Goal: Transaction & Acquisition: Purchase product/service

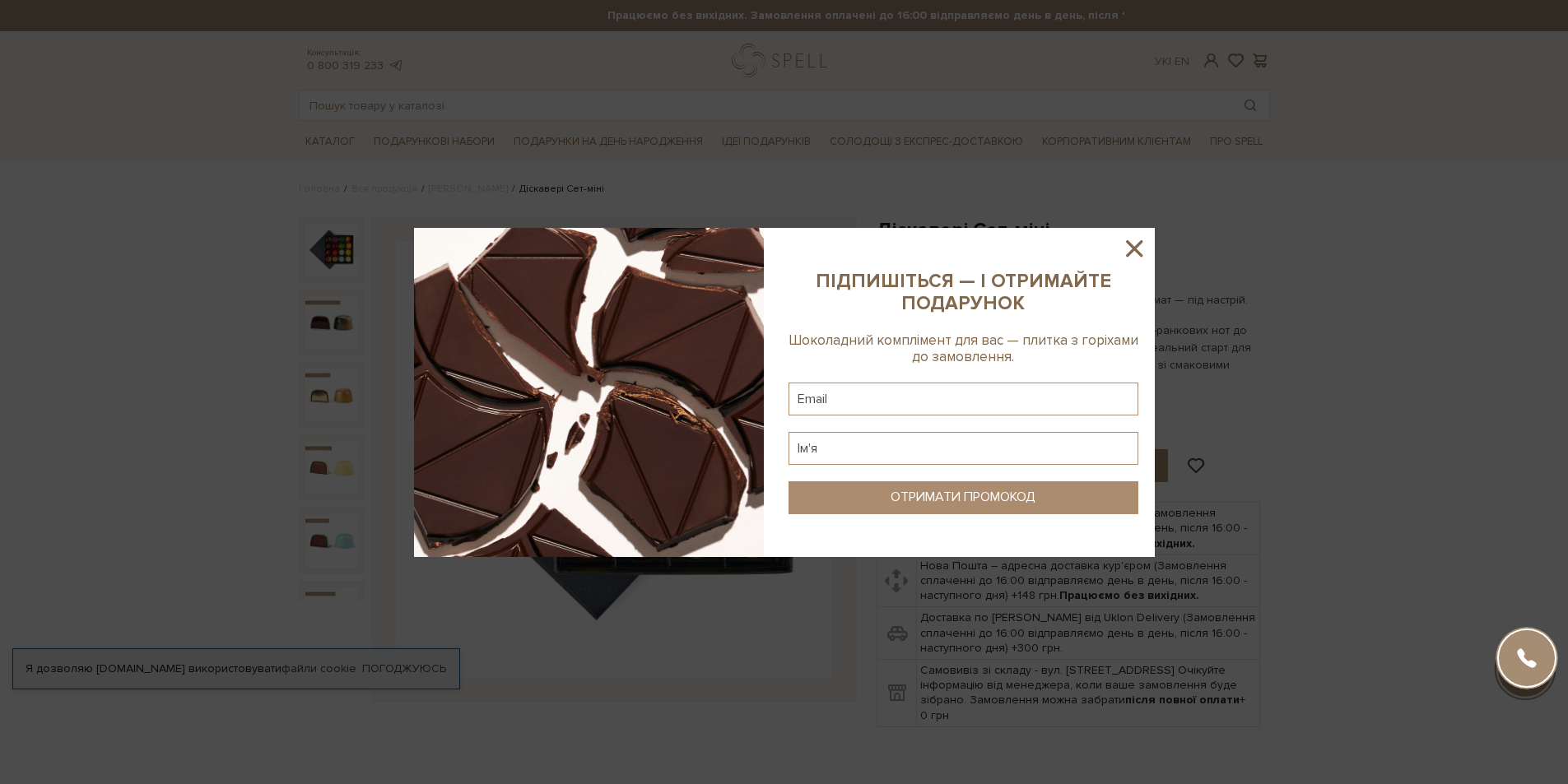
click at [1135, 244] on icon at bounding box center [1134, 249] width 28 height 28
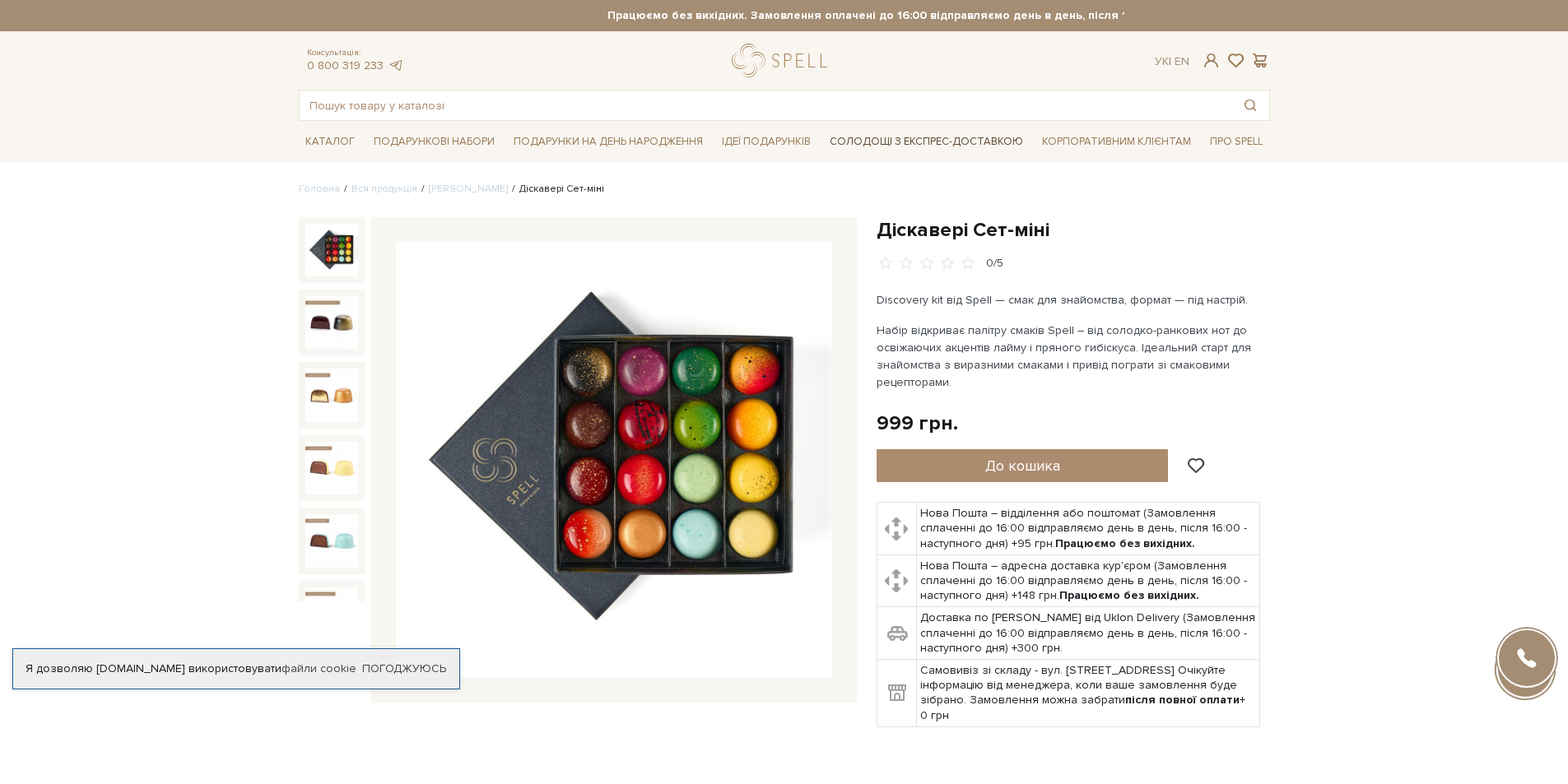
click at [939, 138] on link "Солодощі з експрес-доставкою" at bounding box center [926, 141] width 207 height 28
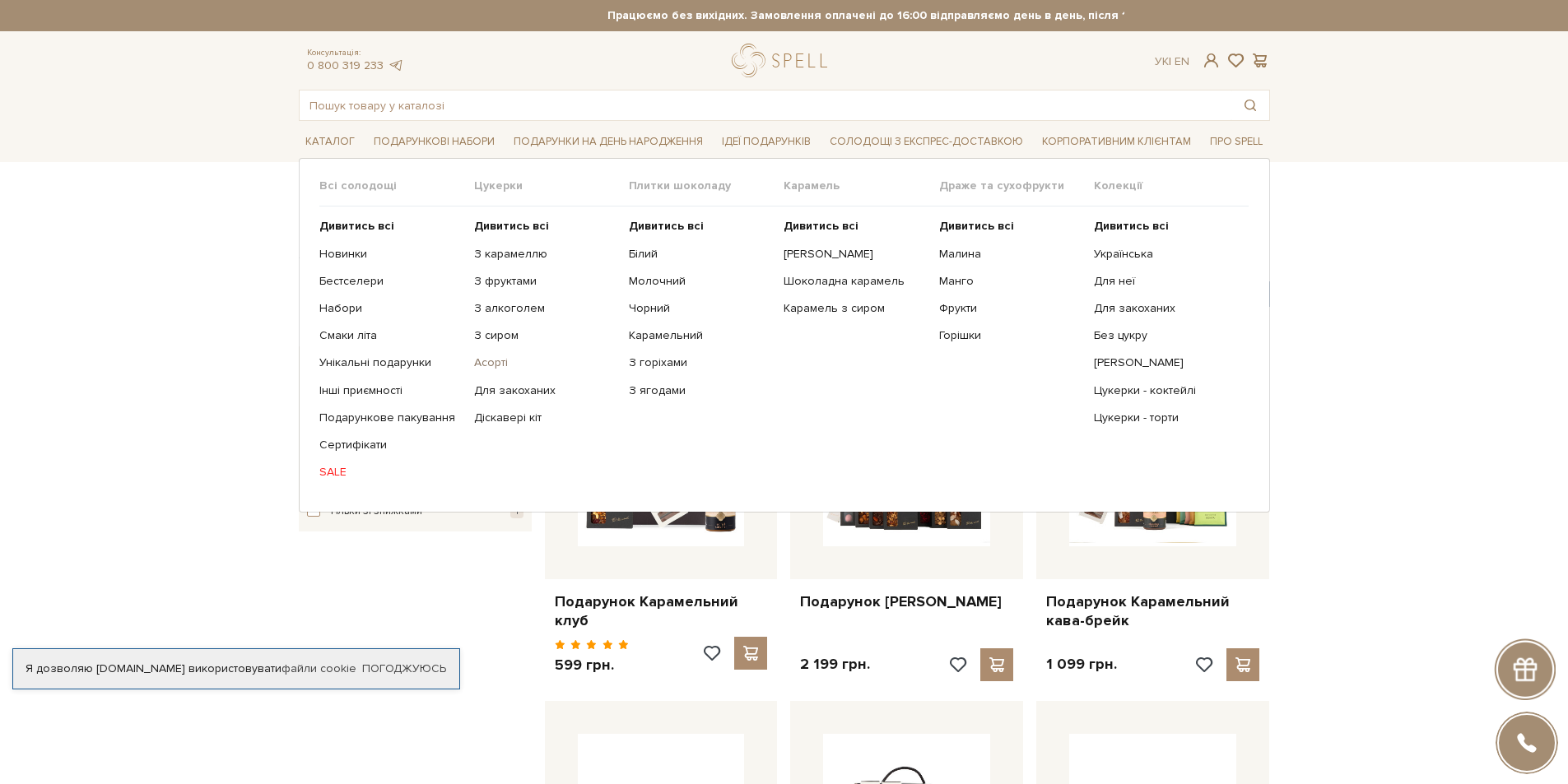
click at [491, 370] on link "Асорті" at bounding box center [545, 363] width 142 height 15
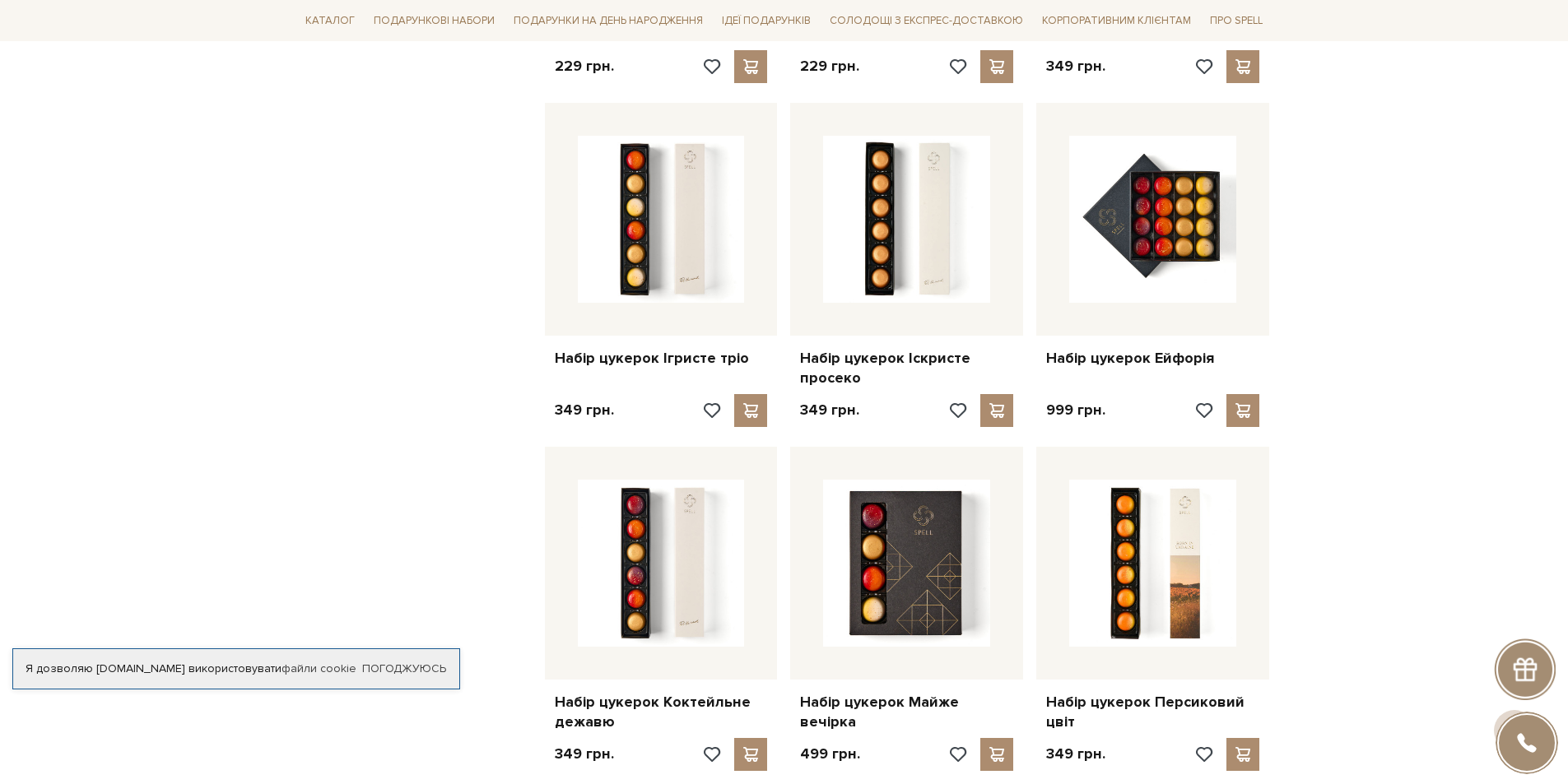
scroll to position [987, 0]
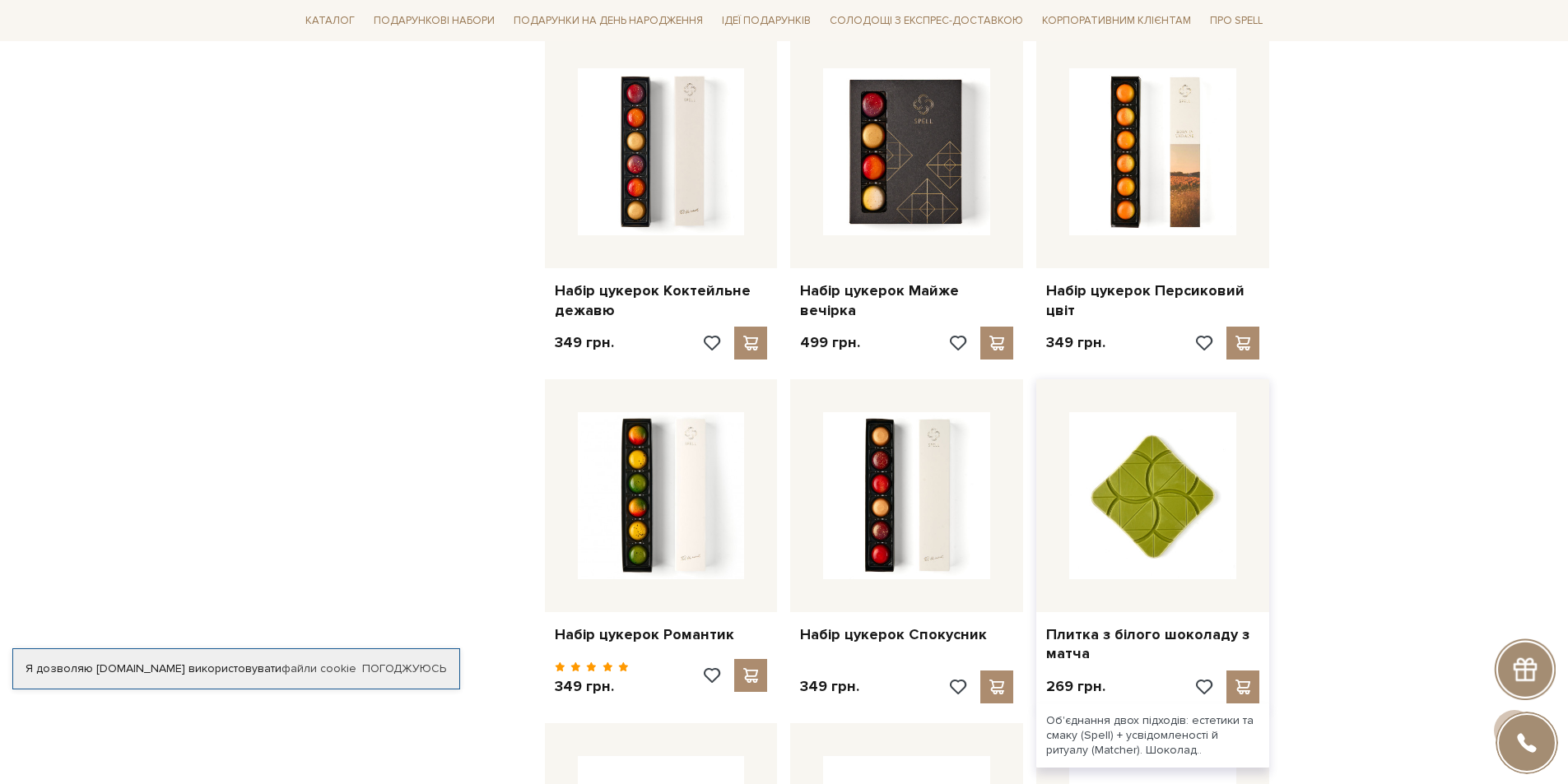
click at [1152, 488] on img at bounding box center [1152, 495] width 167 height 167
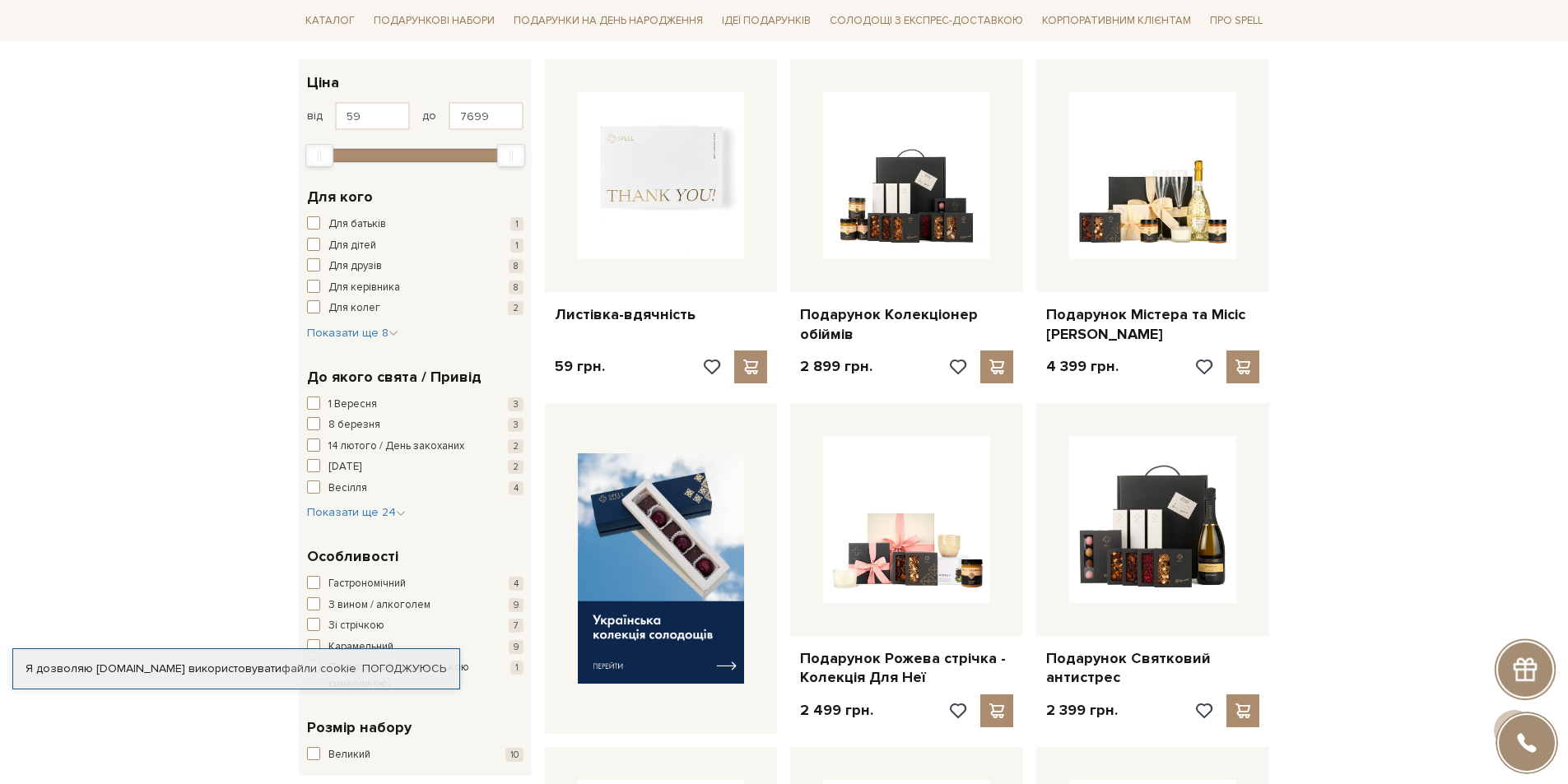
scroll to position [247, 0]
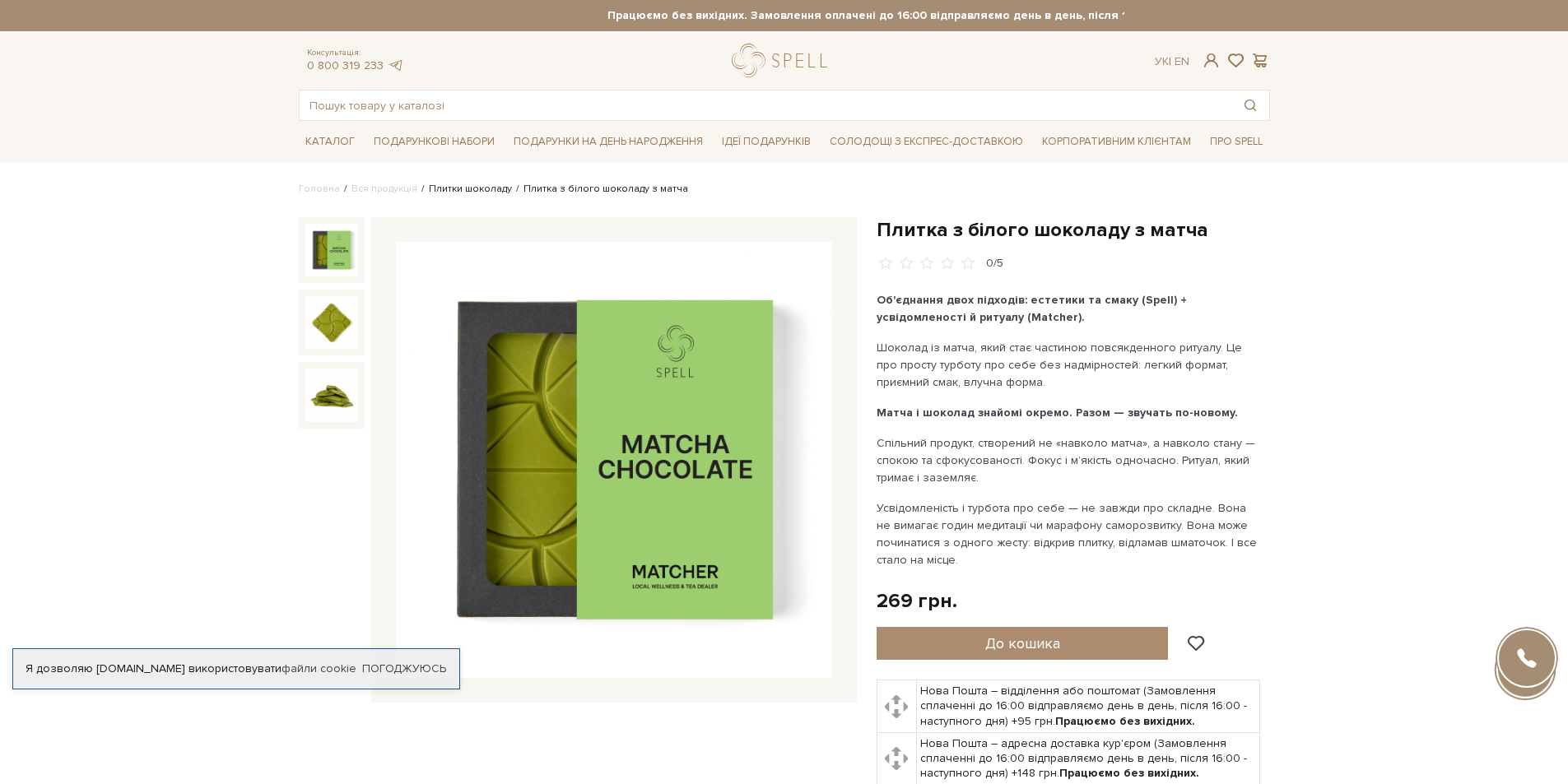
click at [461, 190] on link "Плитки шоколаду" at bounding box center [470, 188] width 83 height 12
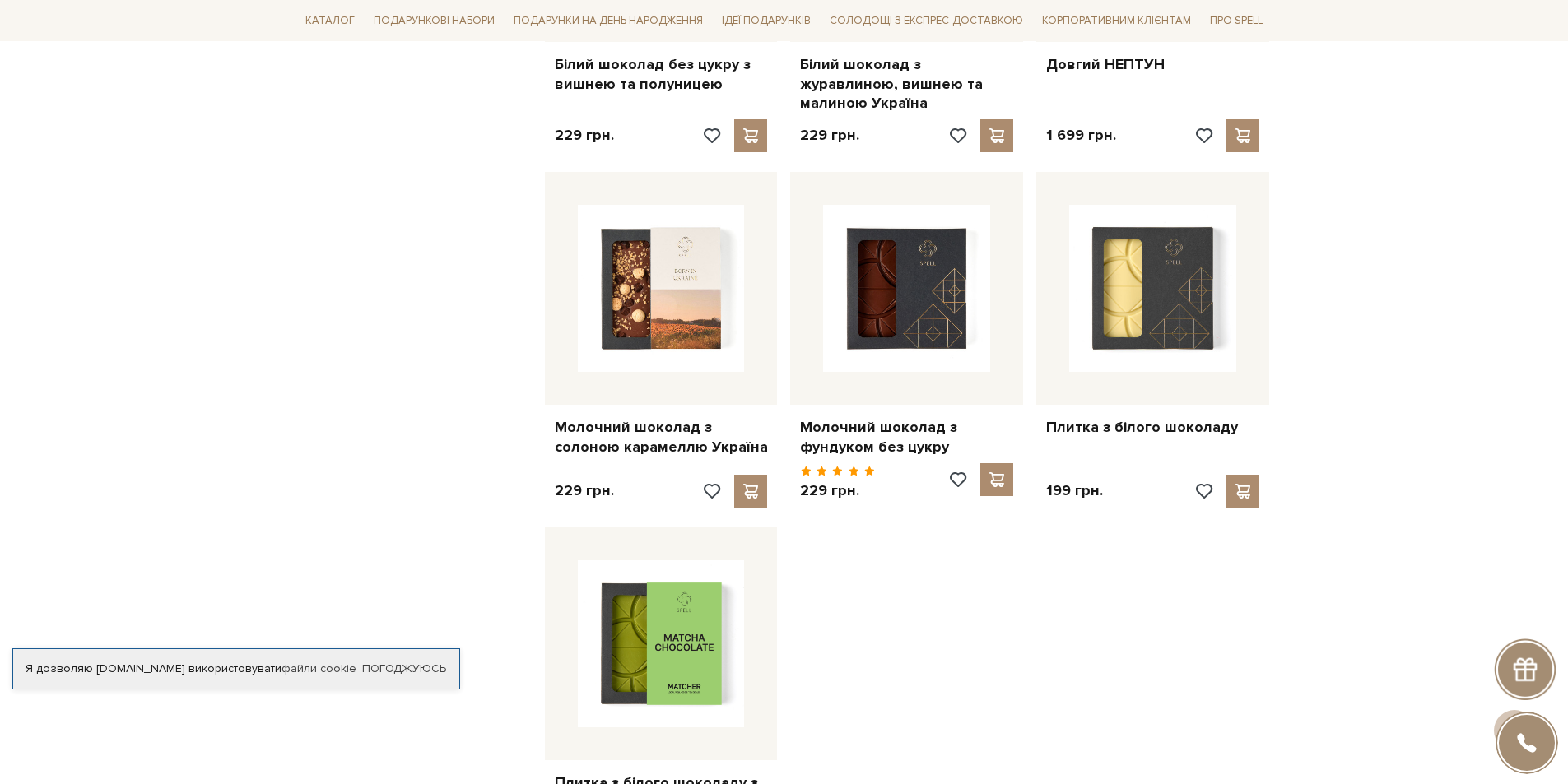
scroll to position [1974, 0]
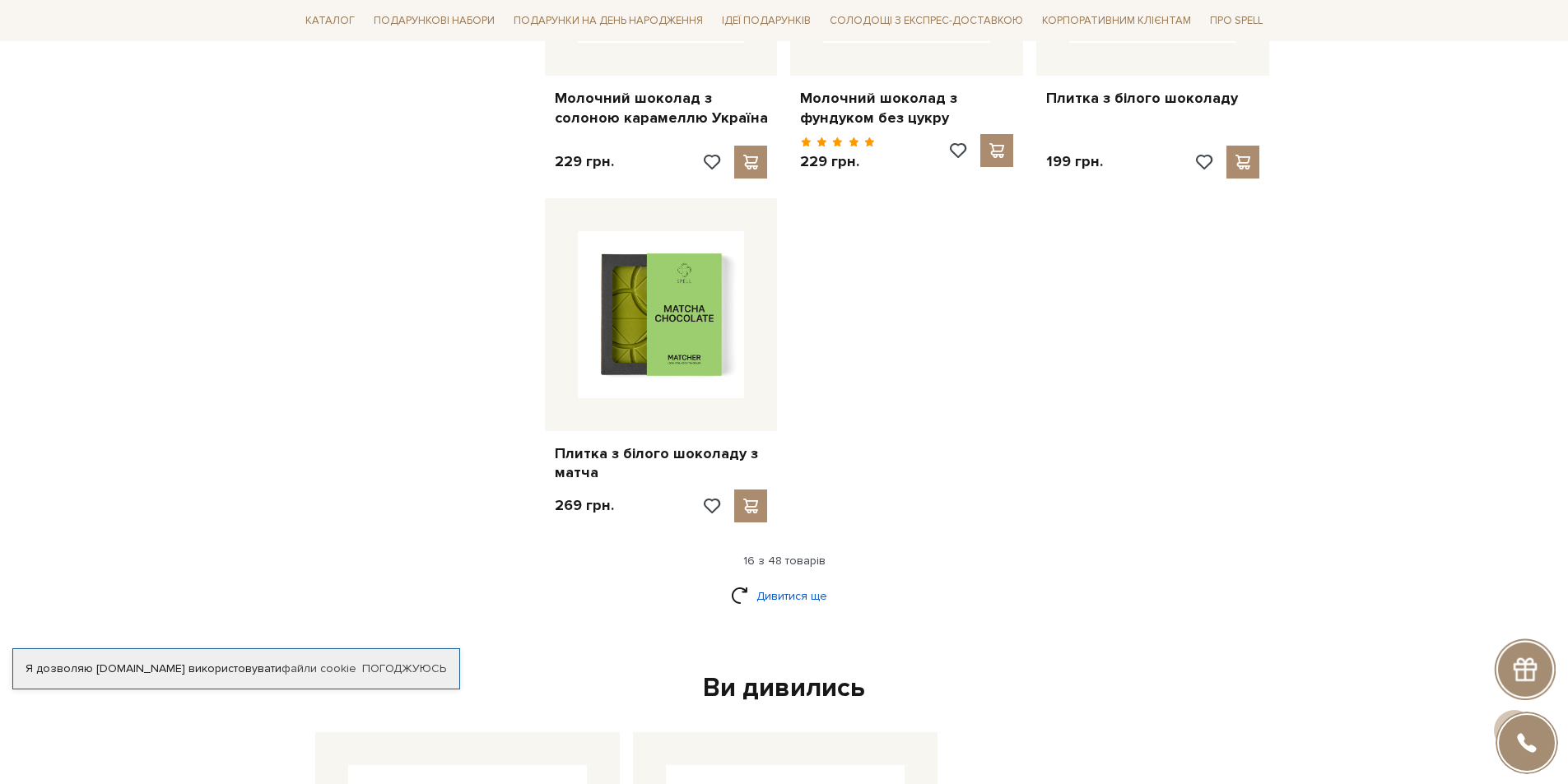
click at [806, 582] on link "Дивитися ще" at bounding box center [784, 596] width 107 height 29
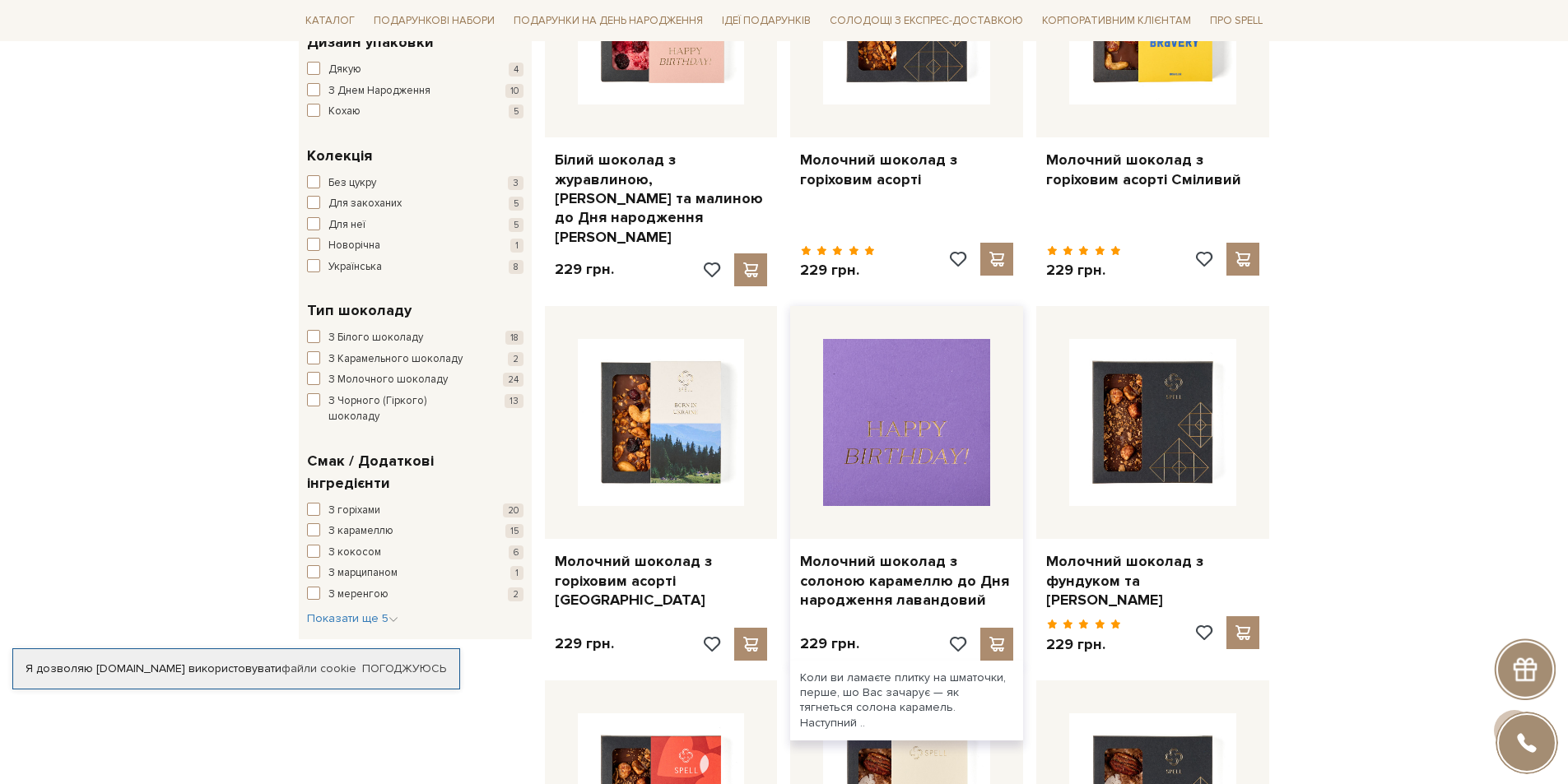
scroll to position [0, 0]
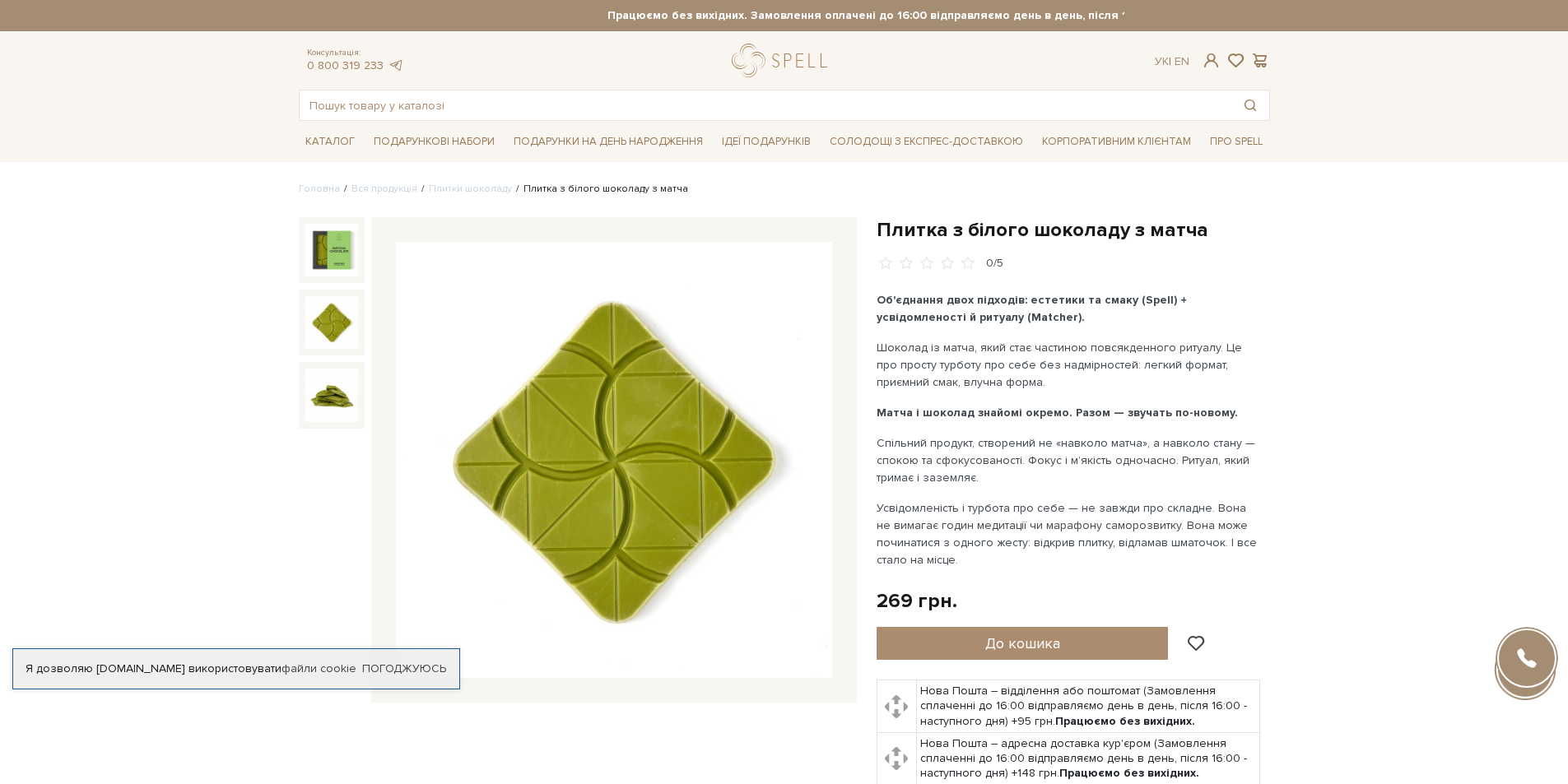
click at [327, 335] on img at bounding box center [331, 322] width 52 height 52
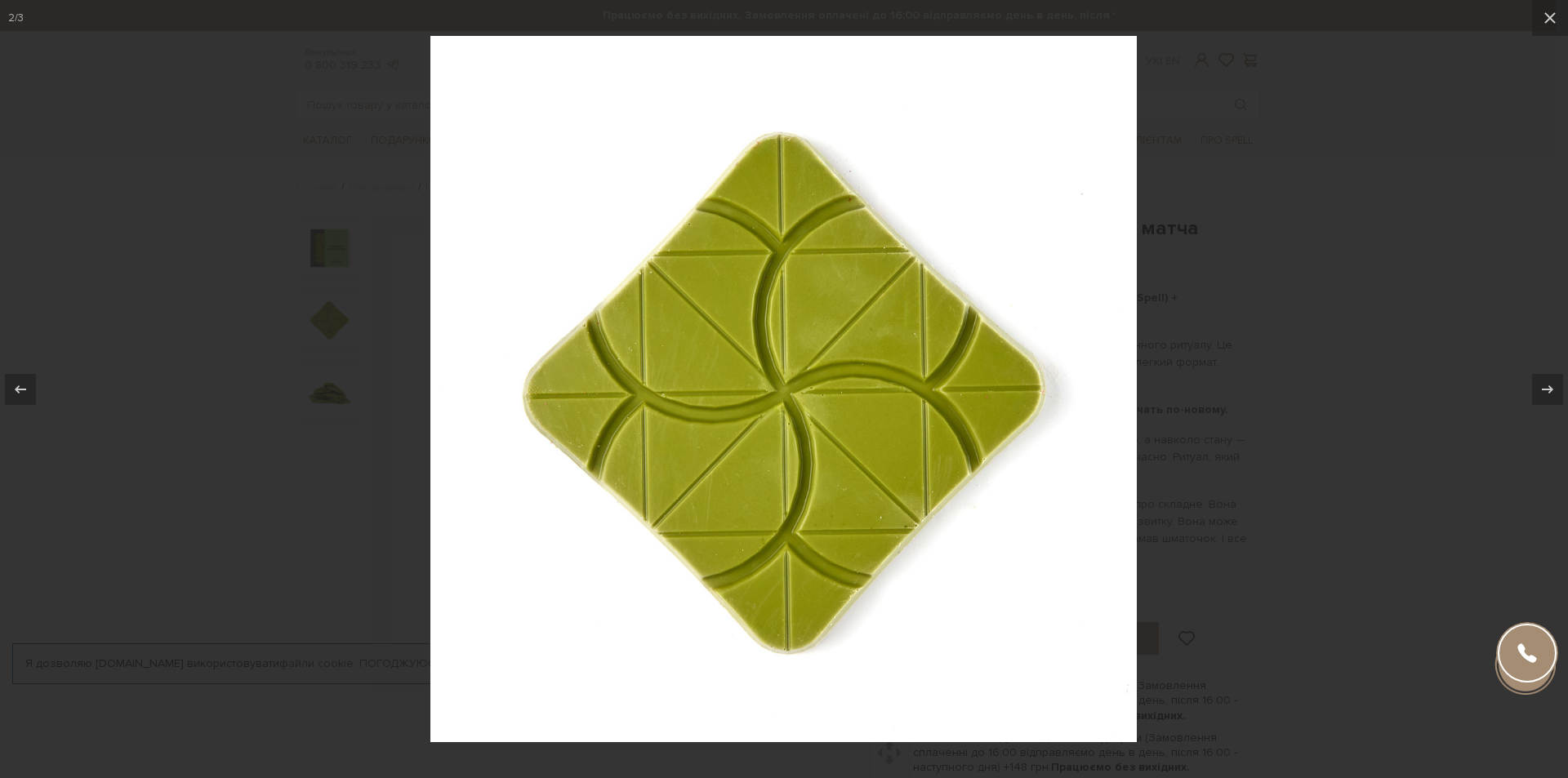
click at [1263, 146] on div at bounding box center [784, 389] width 1568 height 778
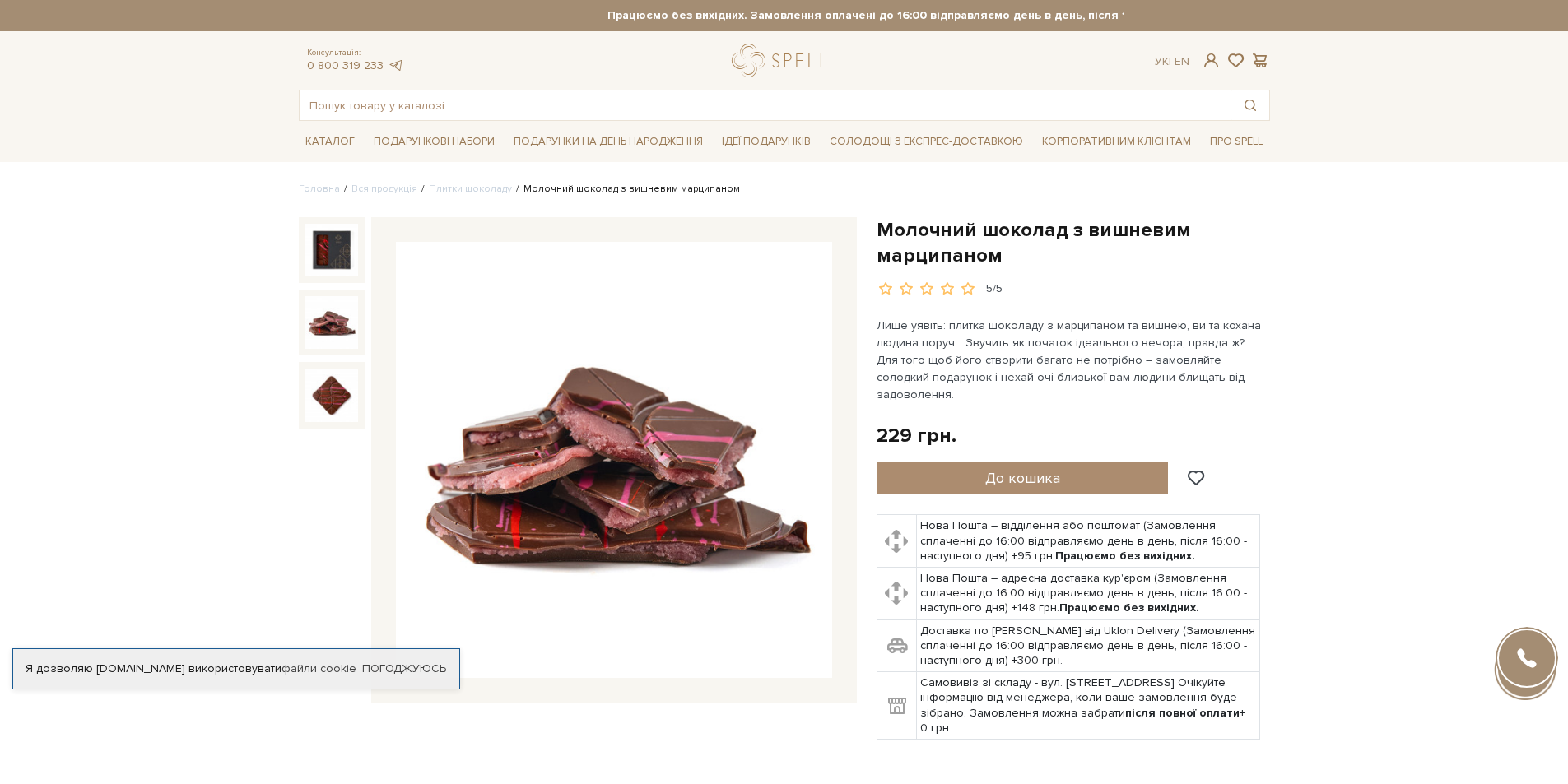
click at [329, 326] on img at bounding box center [331, 322] width 52 height 52
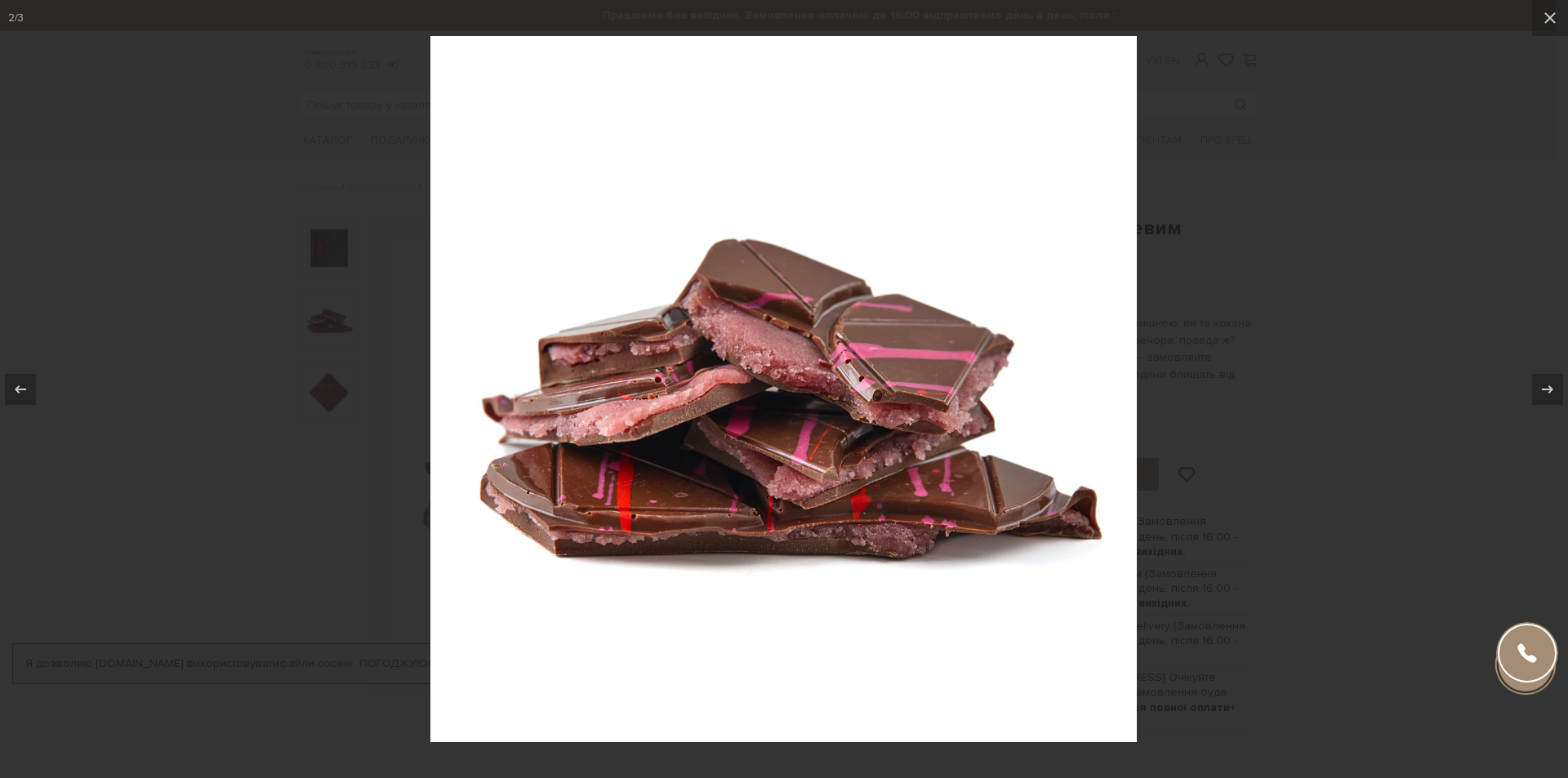
click at [1395, 315] on div at bounding box center [784, 389] width 1568 height 778
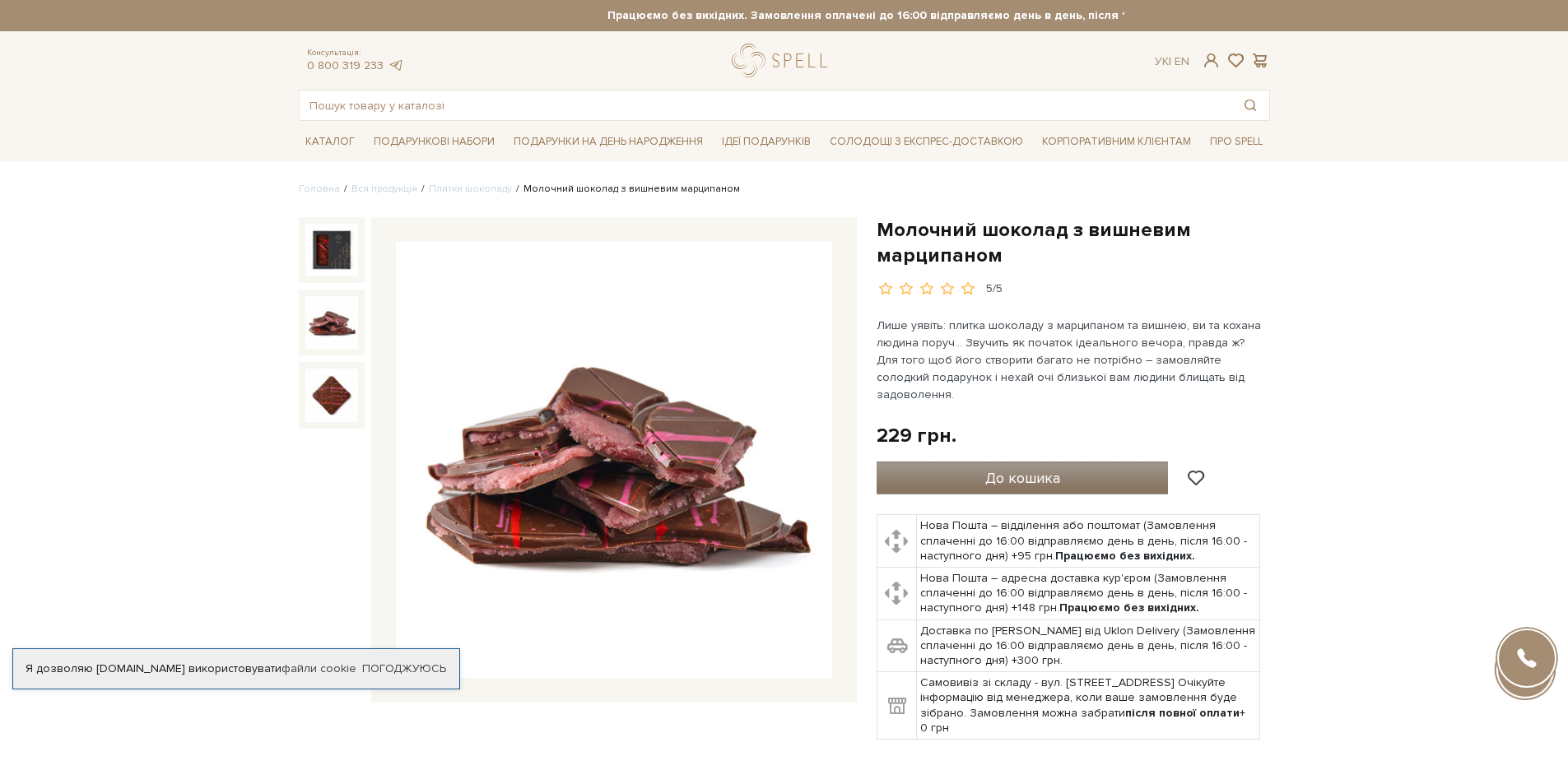
click at [1110, 462] on button "До кошика" at bounding box center [1023, 479] width 292 height 33
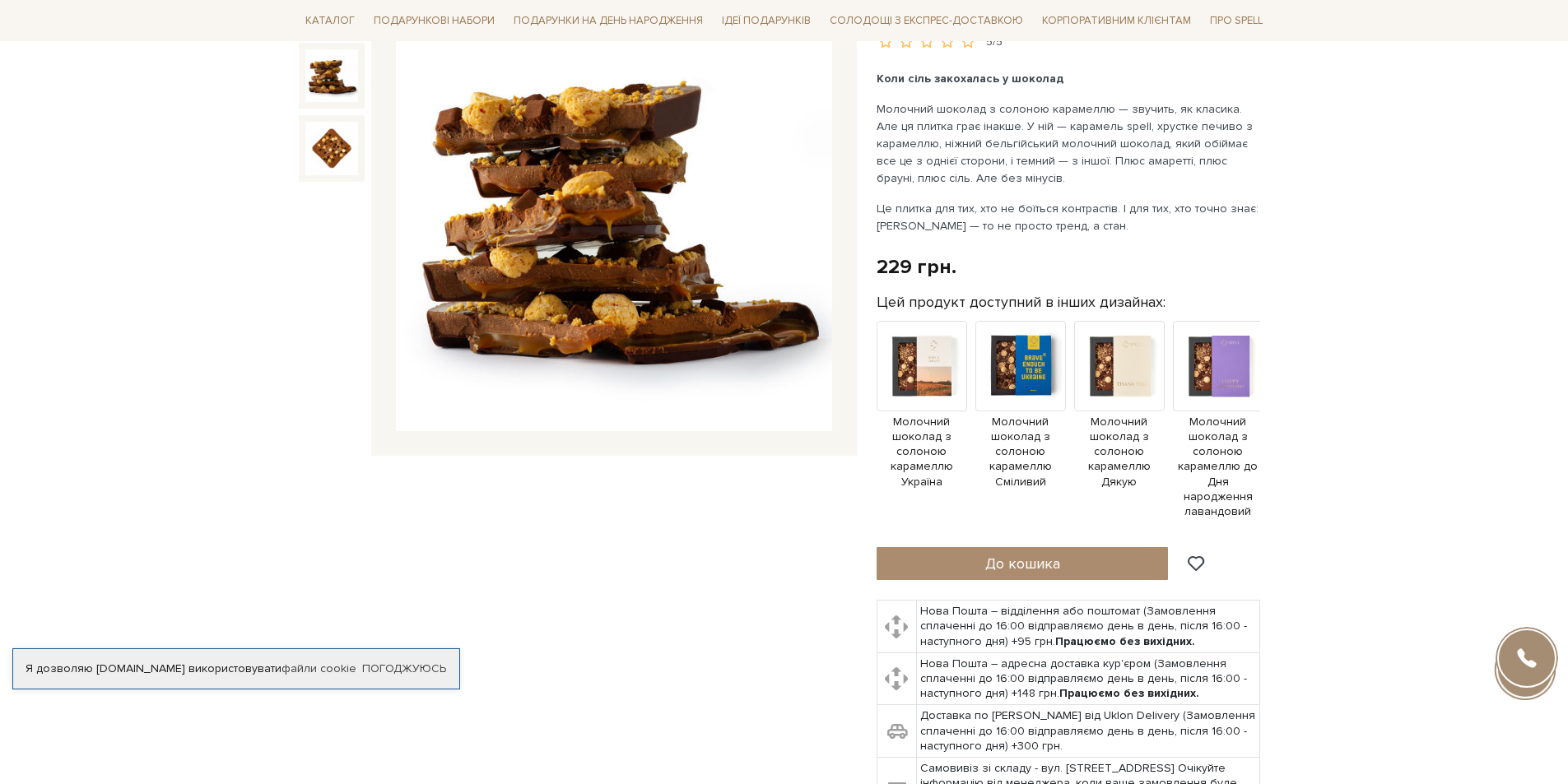
scroll to position [165, 0]
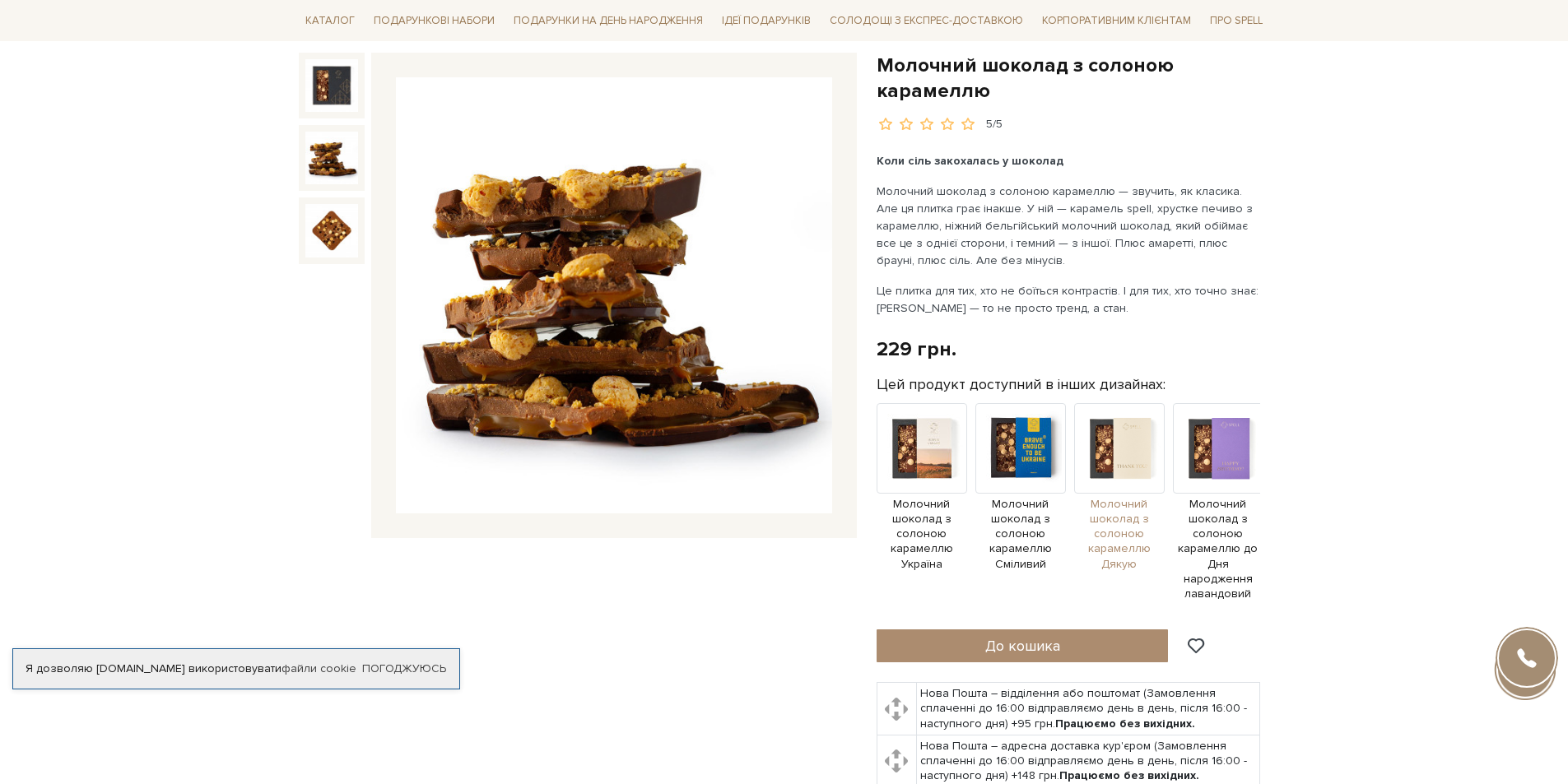
click at [1104, 515] on span "Молочний шоколад з солоною карамеллю Дякую" at bounding box center [1119, 534] width 91 height 75
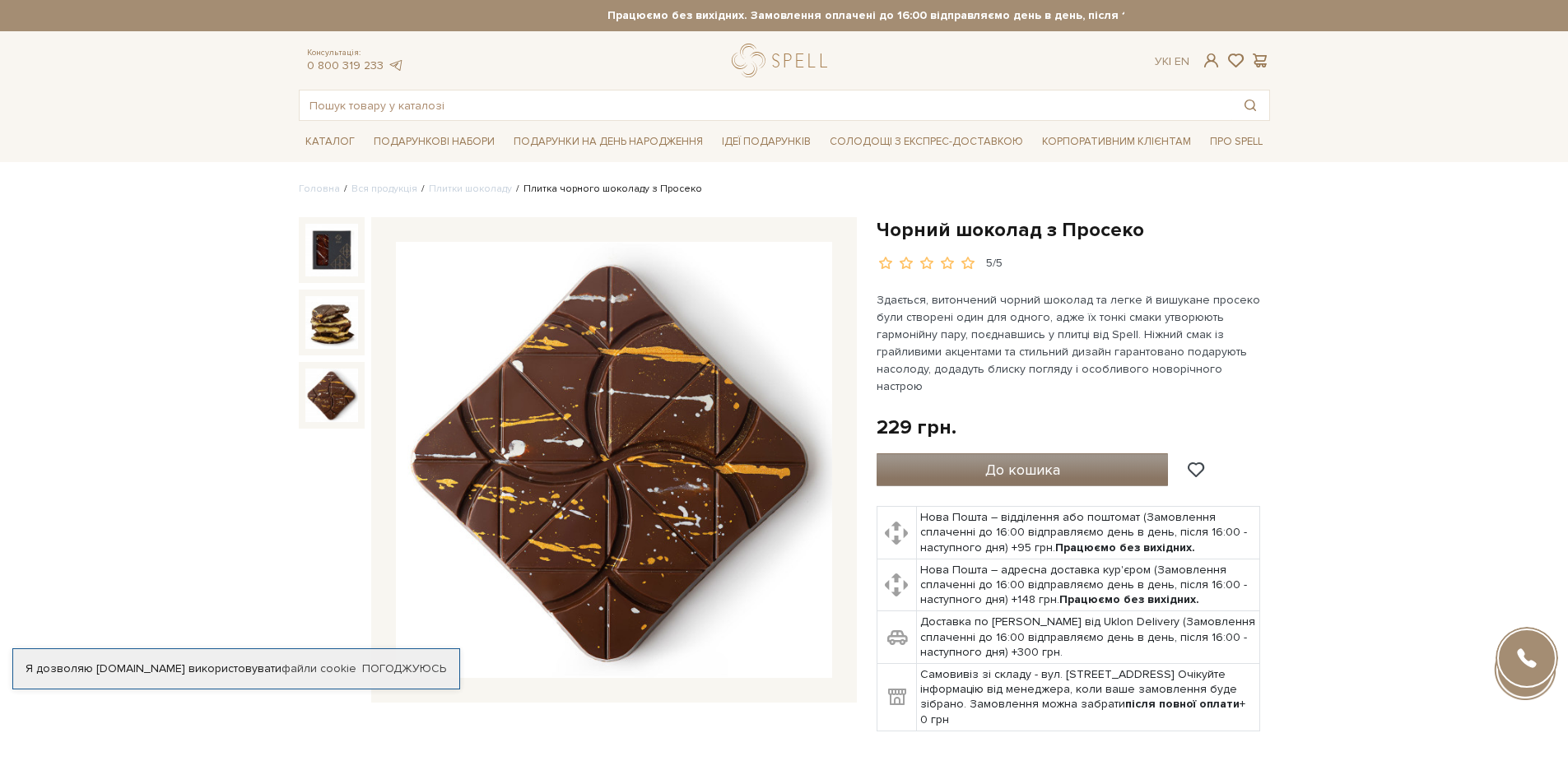
click at [1056, 461] on span "До кошика" at bounding box center [1023, 470] width 75 height 18
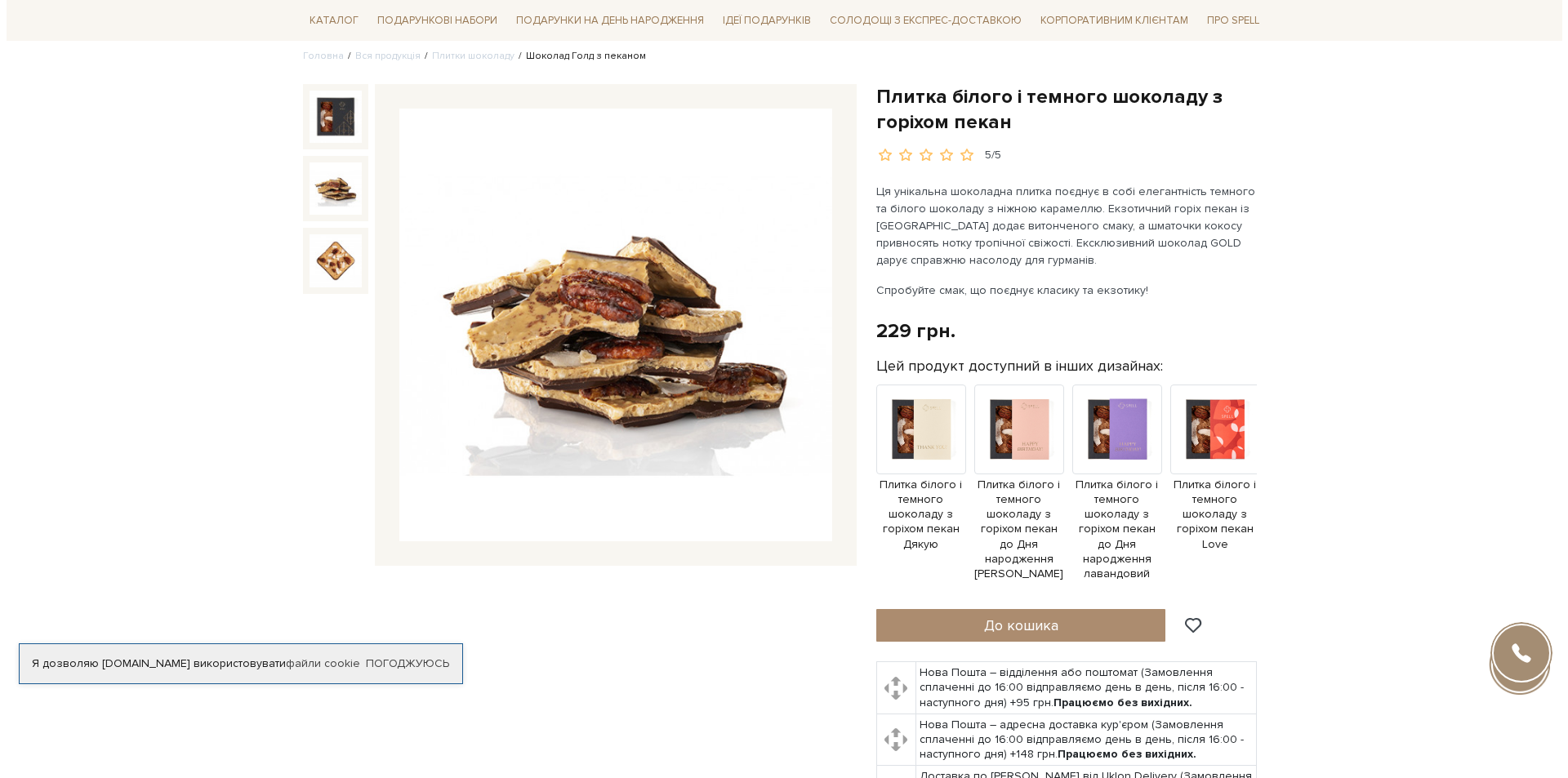
scroll to position [164, 0]
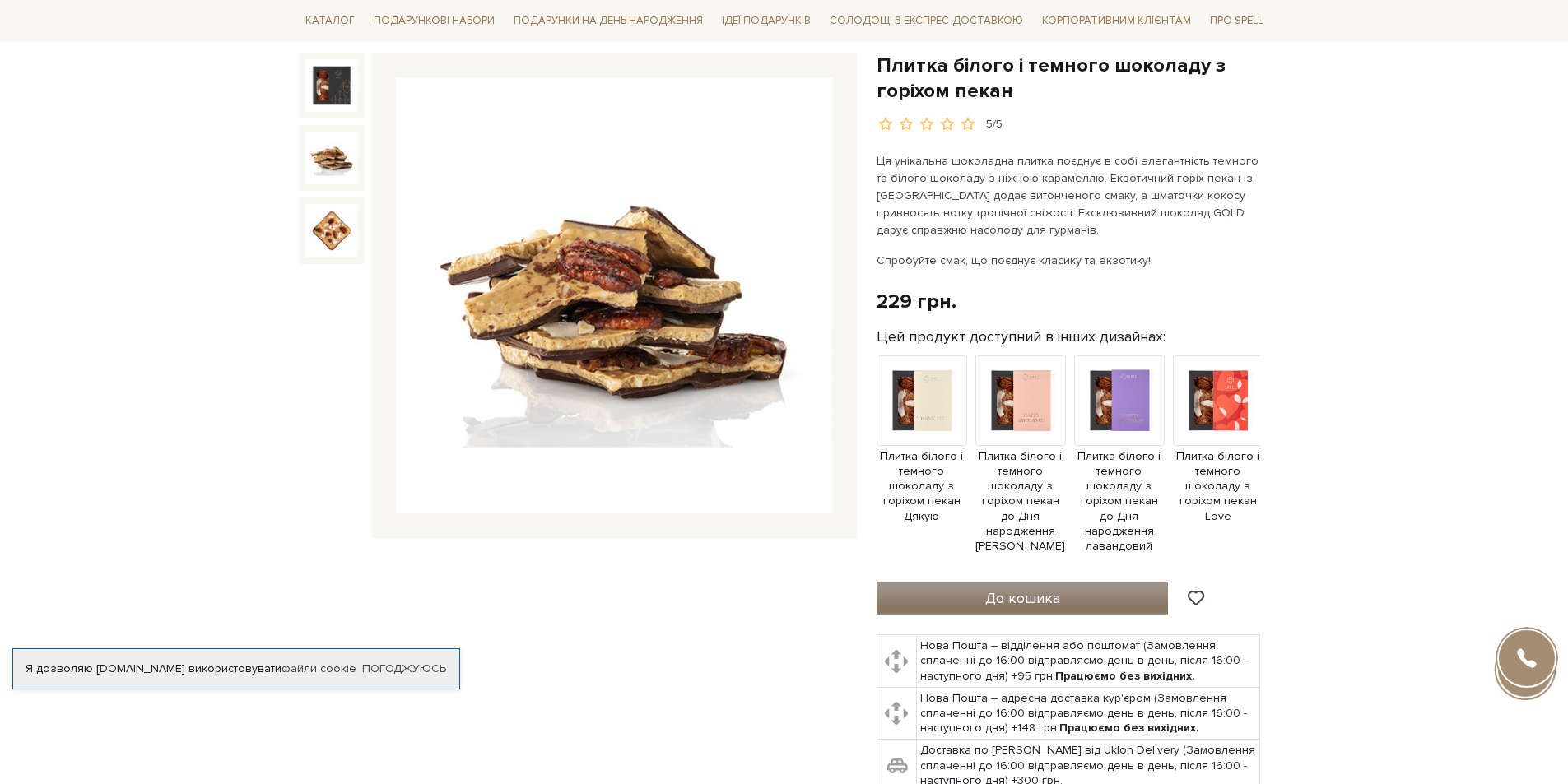
click at [1025, 594] on button "До кошика" at bounding box center [1023, 598] width 292 height 33
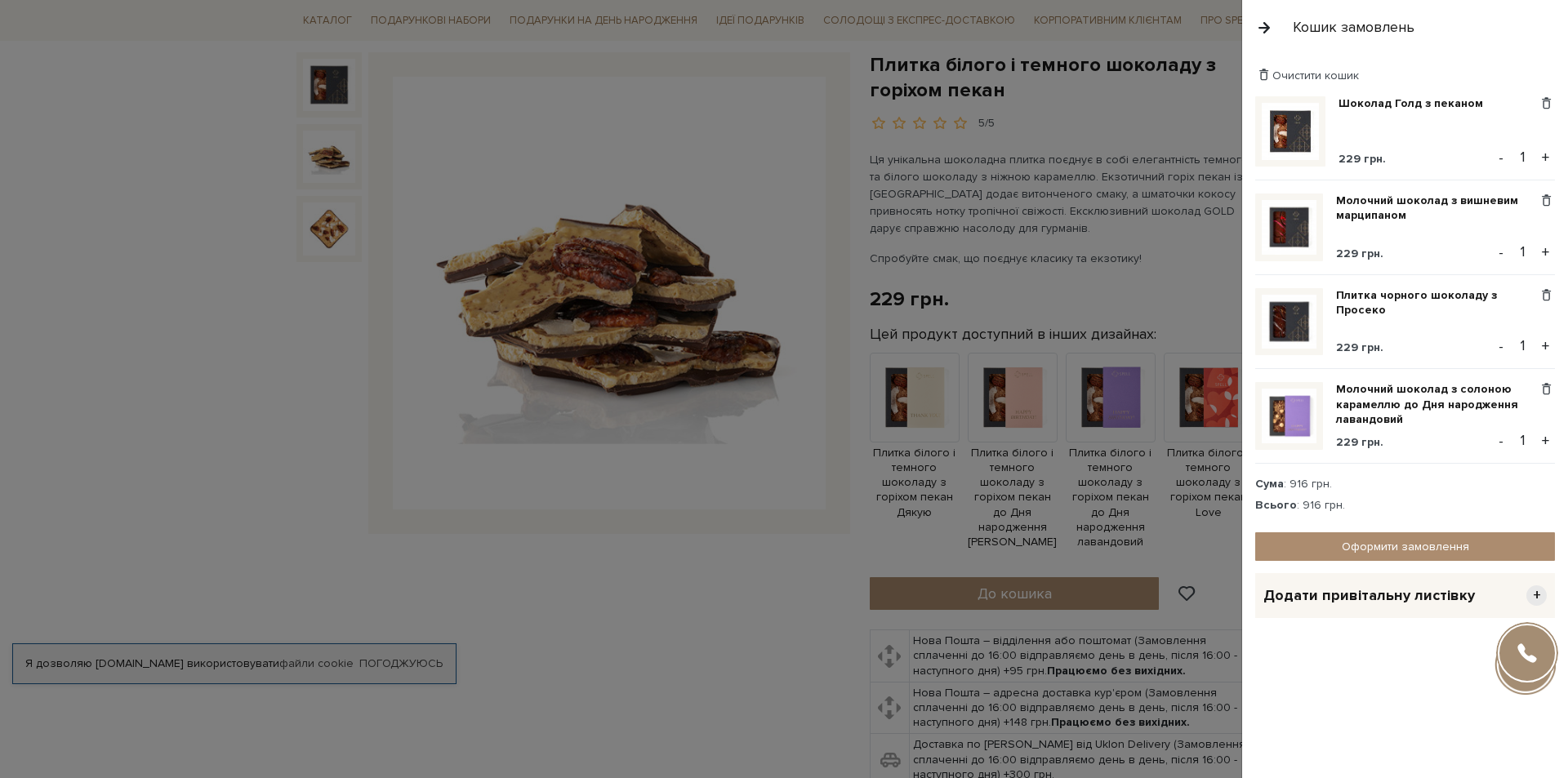
click at [558, 555] on div at bounding box center [784, 389] width 1568 height 778
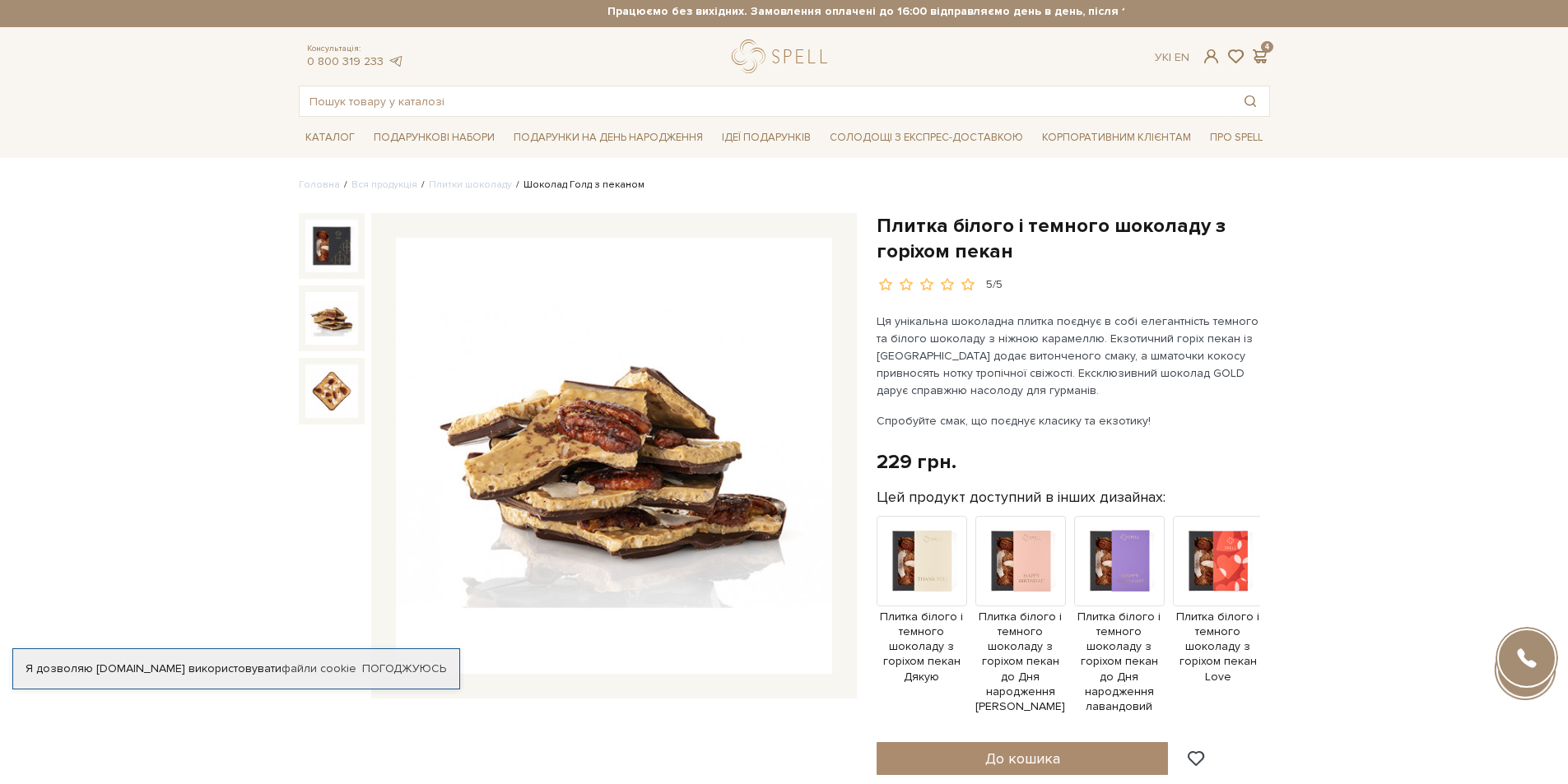
scroll to position [0, 0]
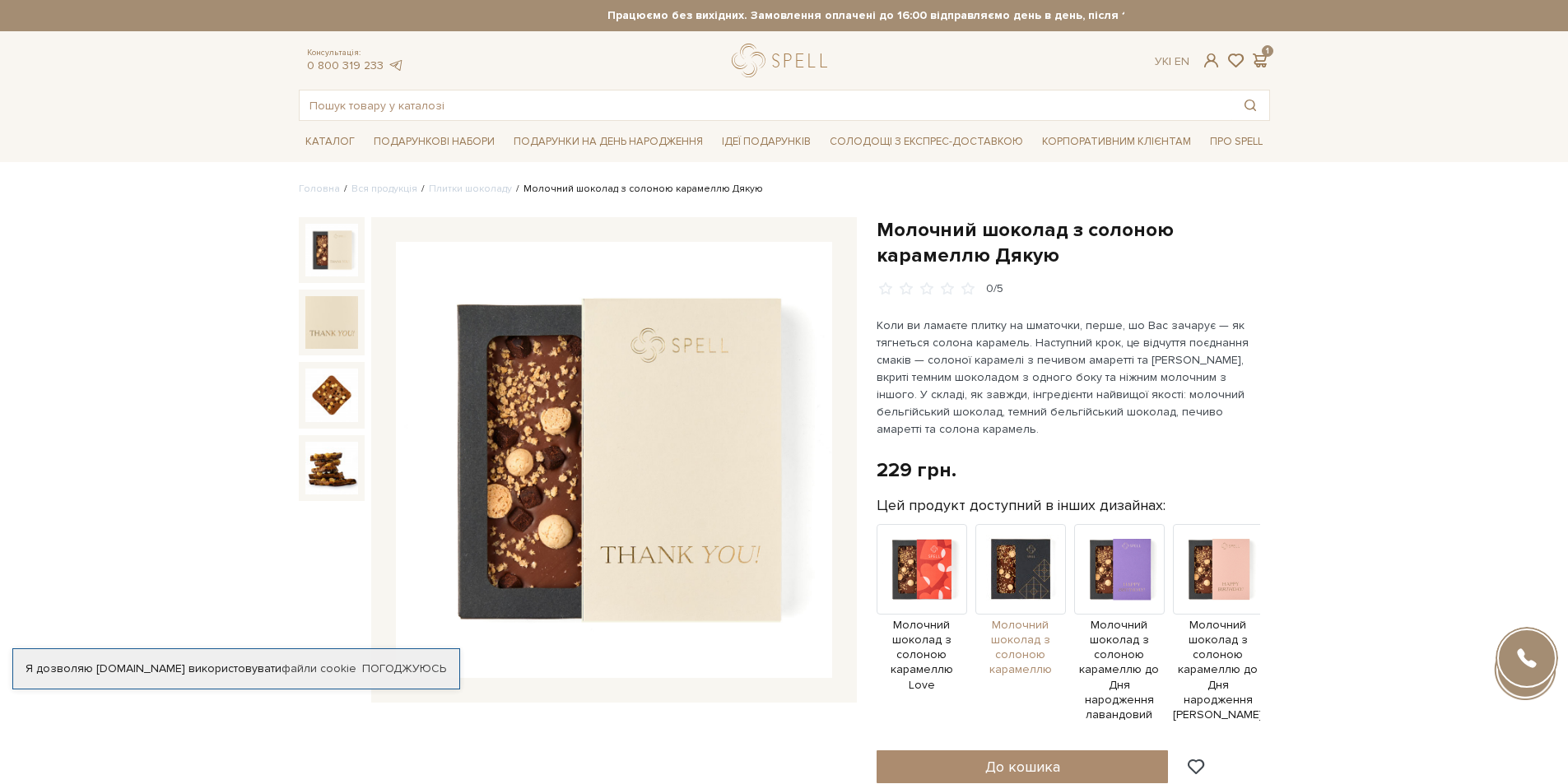
click at [1007, 628] on span "Молочний шоколад з солоною карамеллю" at bounding box center [1020, 648] width 91 height 60
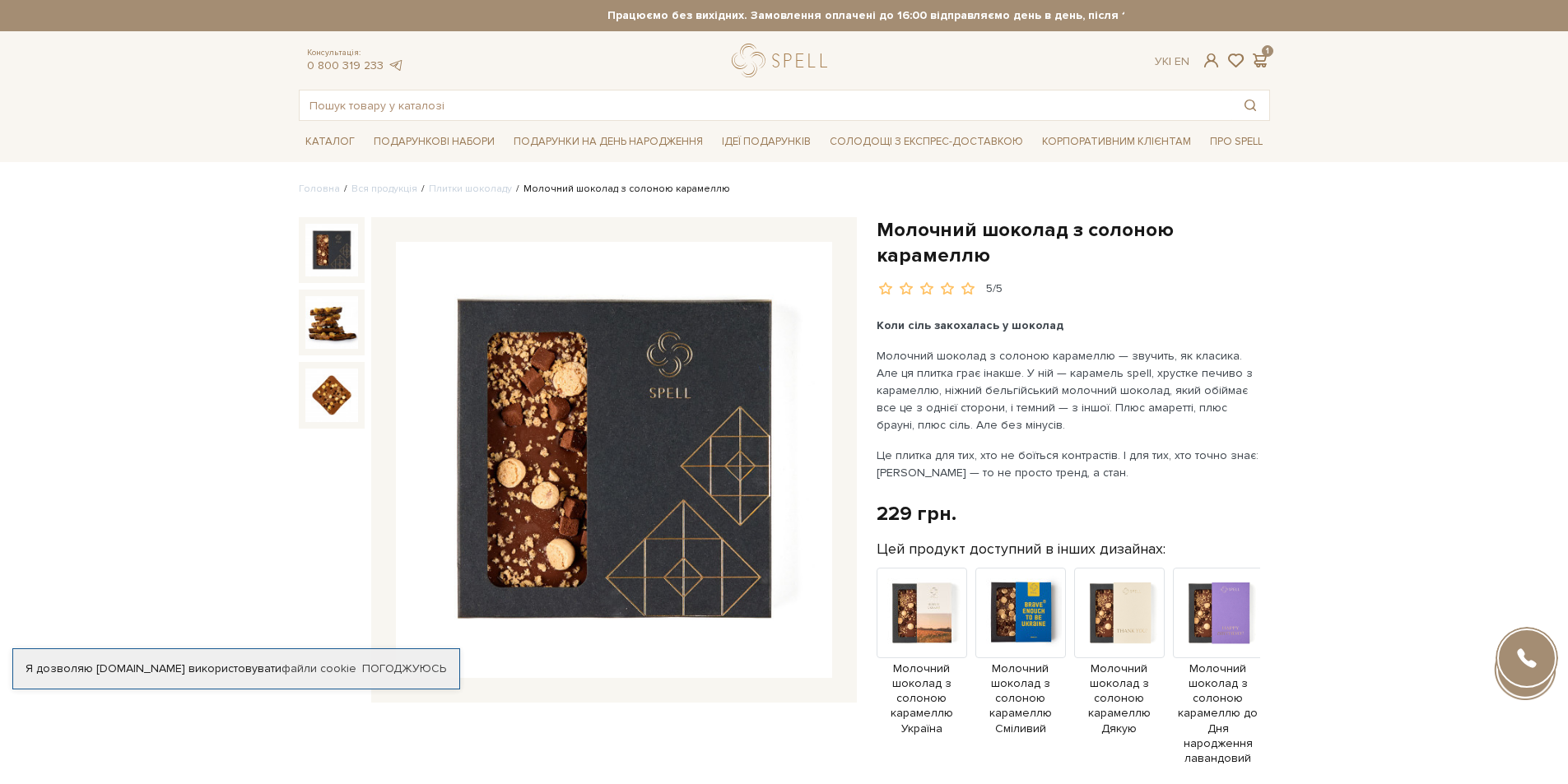
click at [896, 693] on span "Молочний шоколад з солоною карамеллю Україна" at bounding box center [922, 699] width 91 height 75
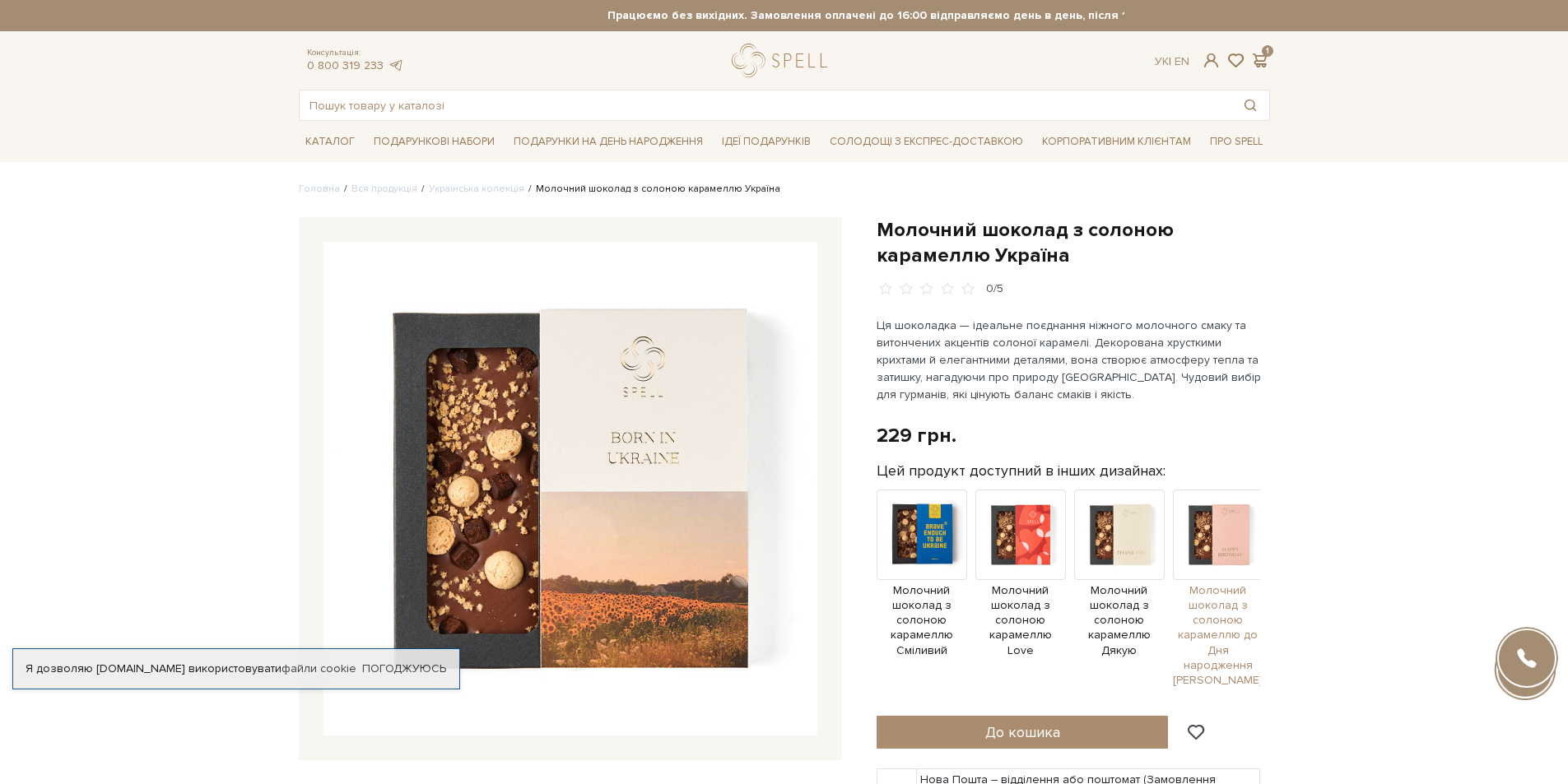
click at [1221, 622] on span "Молочний шоколад з солоною карамеллю до Дня народження [PERSON_NAME]" at bounding box center [1218, 636] width 91 height 105
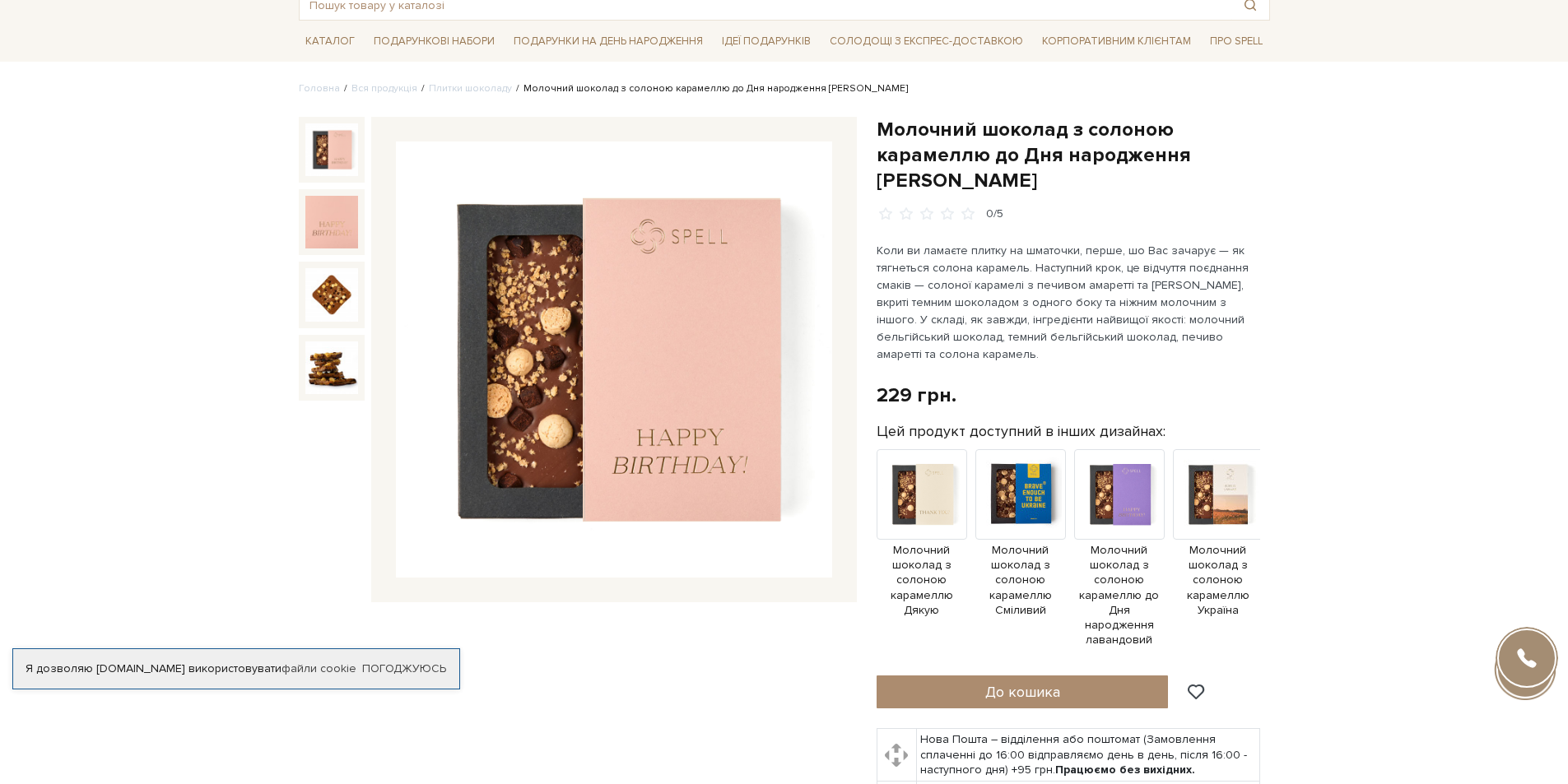
scroll to position [247, 0]
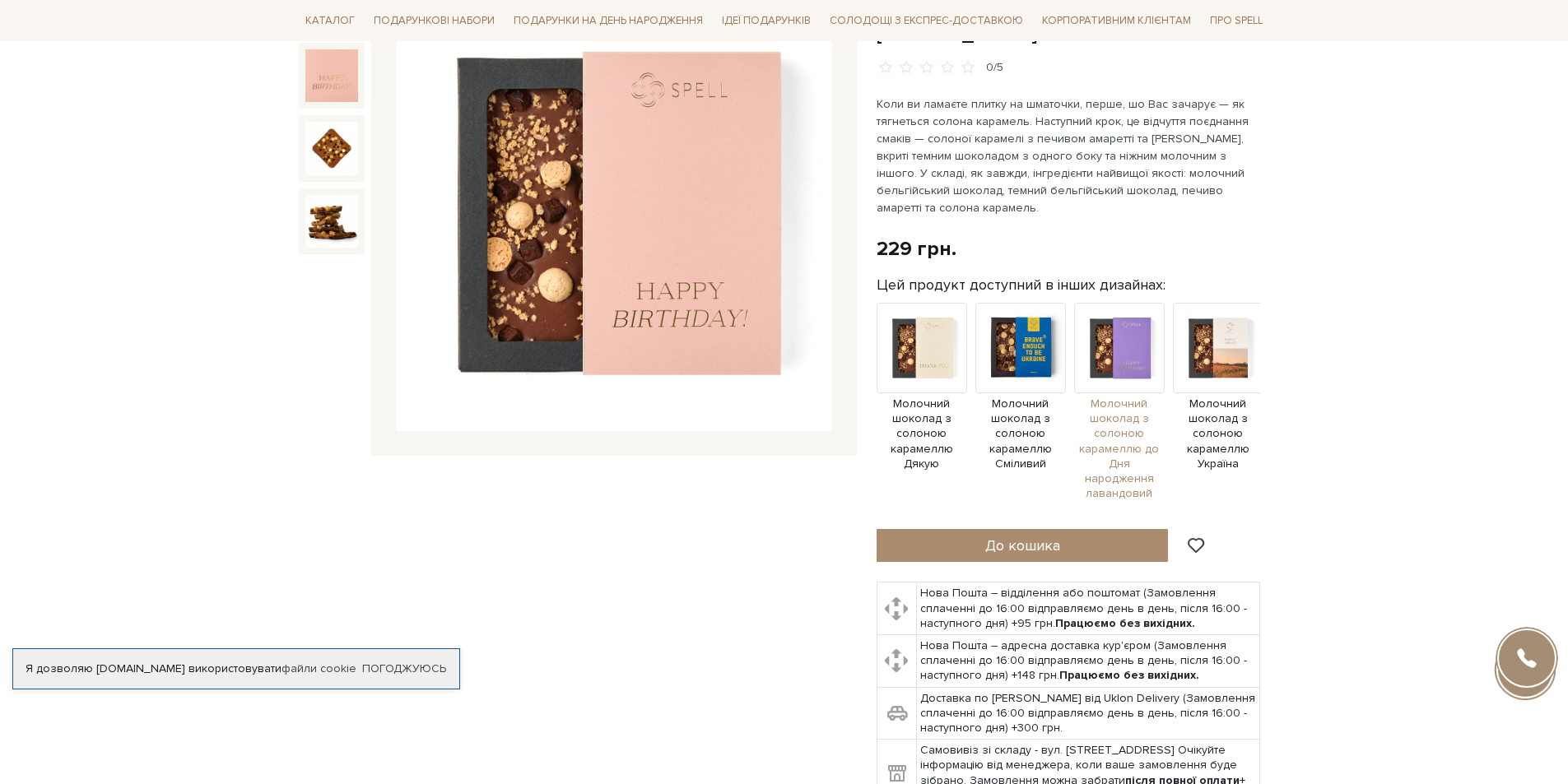
click at [1111, 396] on span "Молочний шоколад з солоною карамеллю до Дня народження лавандовий" at bounding box center [1119, 449] width 91 height 105
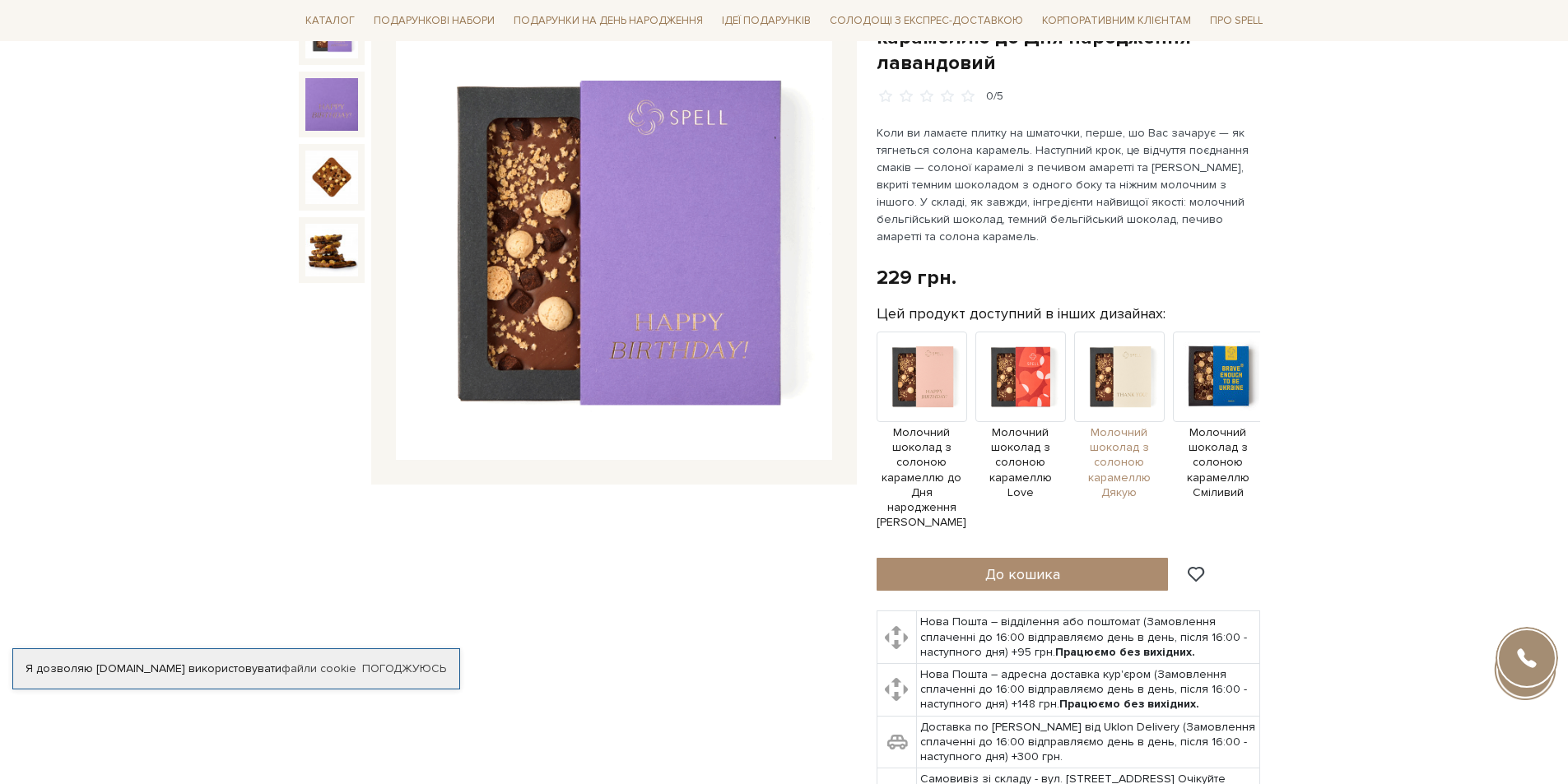
scroll to position [247, 0]
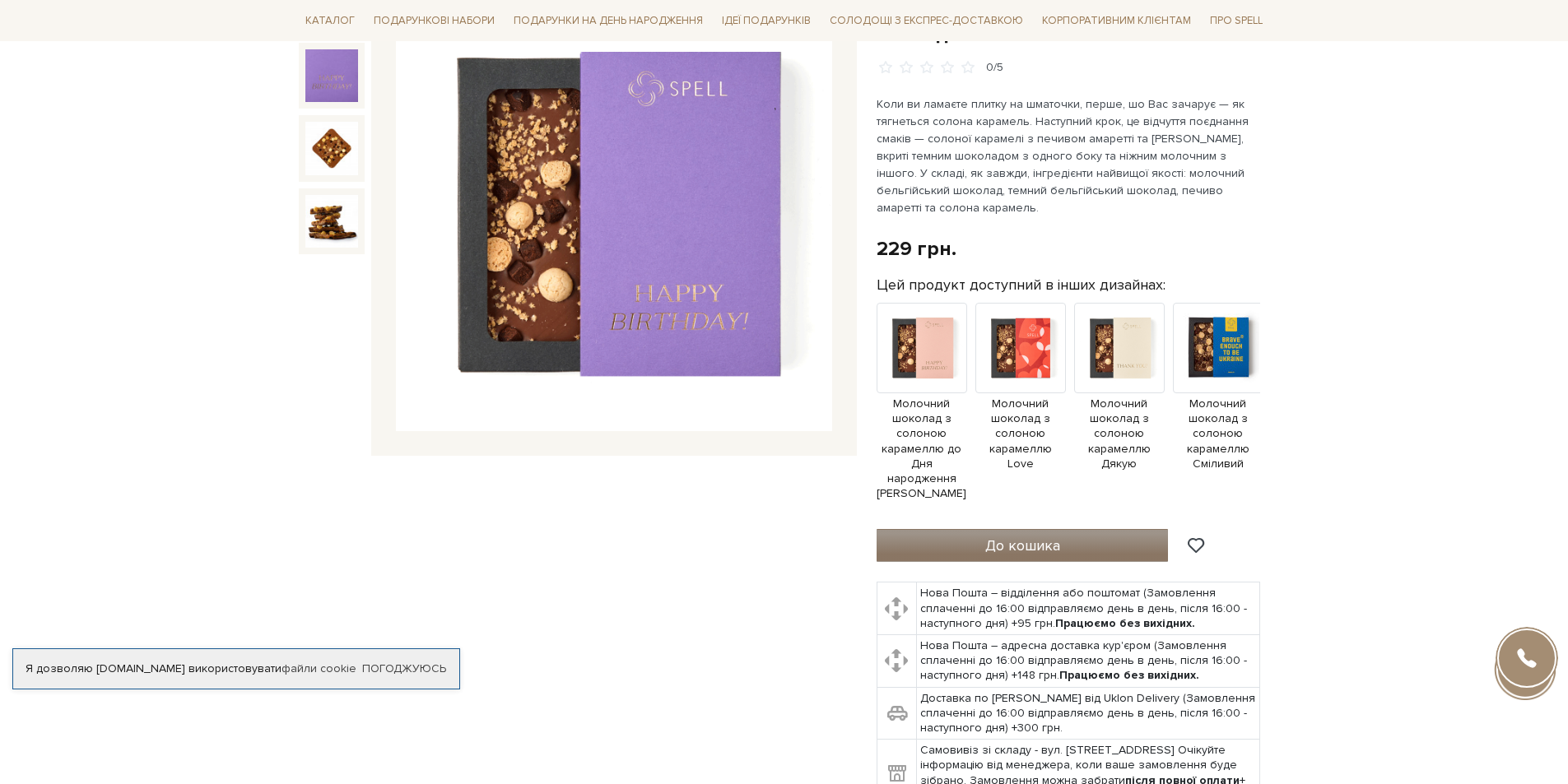
click at [1058, 536] on span "До кошика" at bounding box center [1023, 545] width 75 height 18
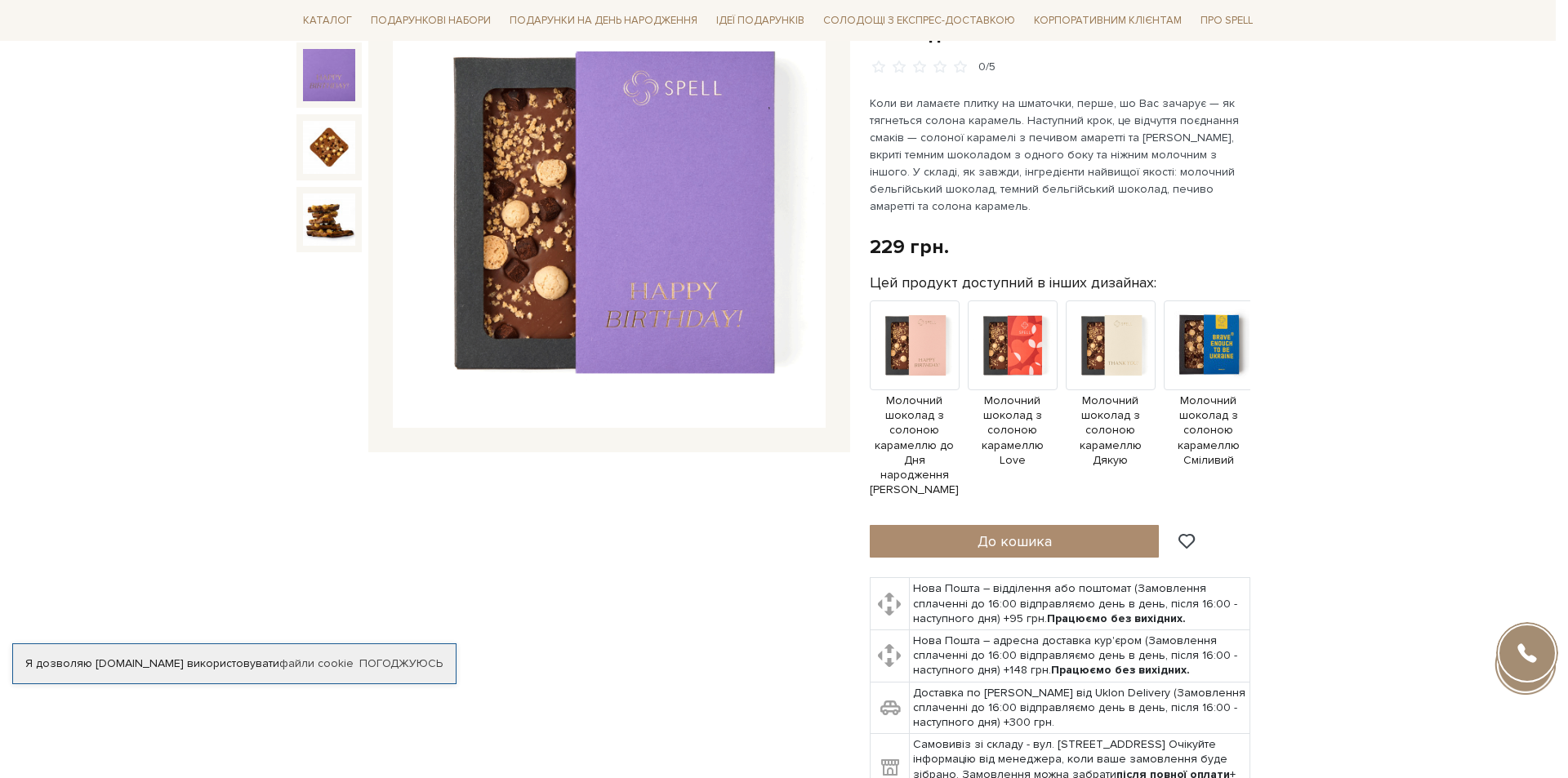
click at [1052, 240] on div at bounding box center [784, 389] width 1568 height 778
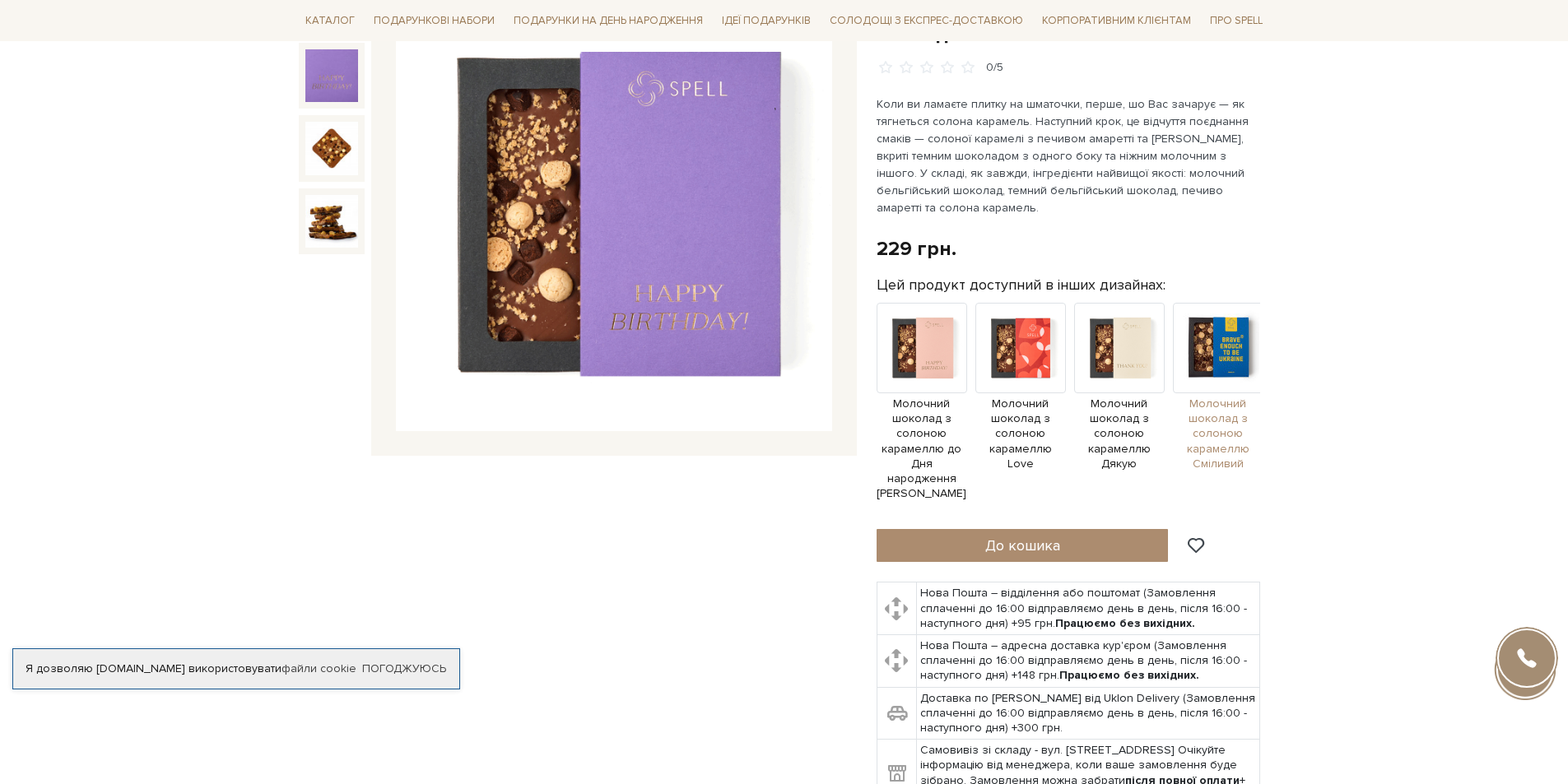
click at [1192, 418] on span "Молочний шоколад з солоною карамеллю Сміливий" at bounding box center [1218, 434] width 91 height 75
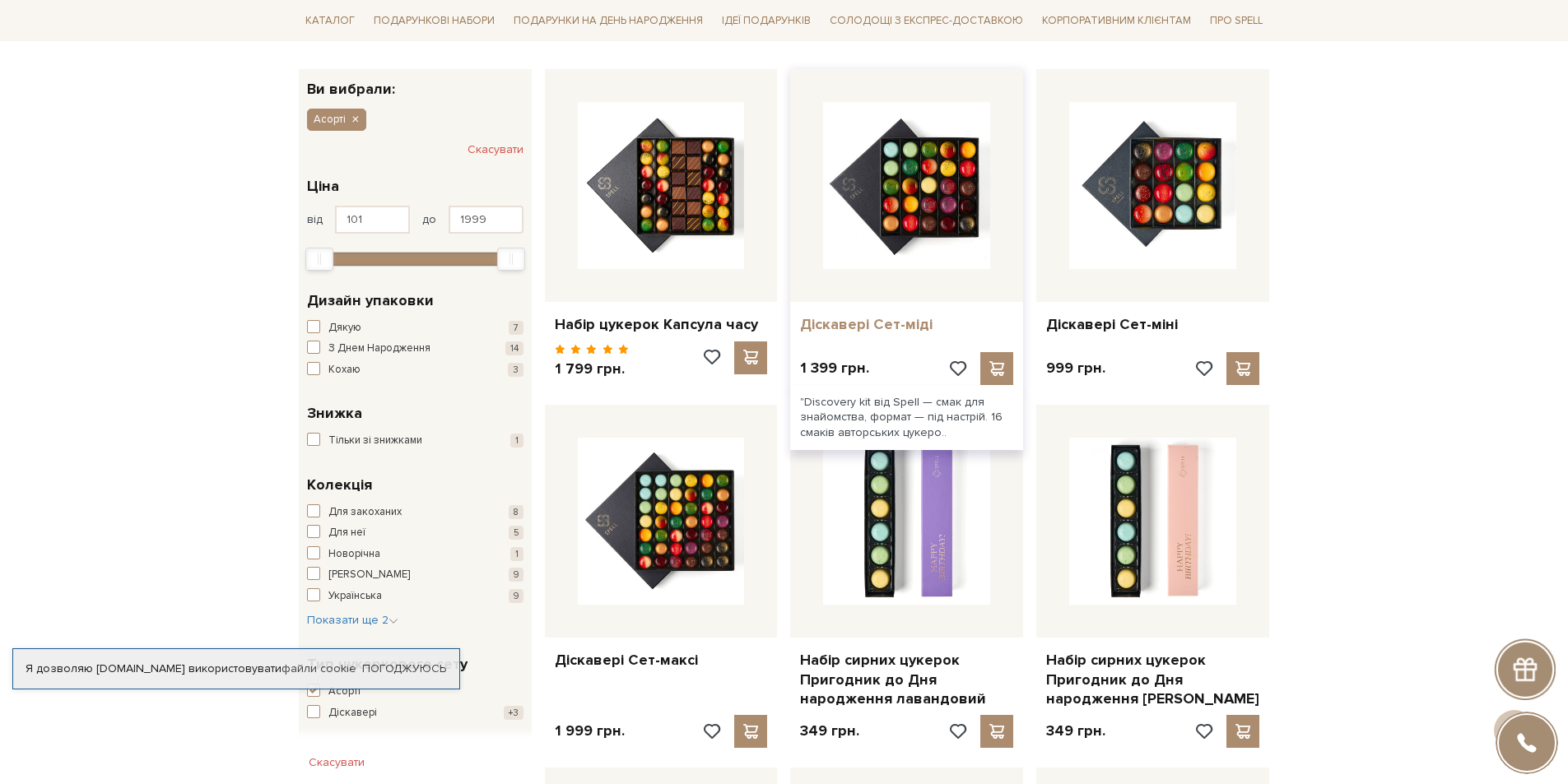
click at [898, 320] on link "Діскавері Сет-міді" at bounding box center [907, 325] width 213 height 19
